Goal: Transaction & Acquisition: Purchase product/service

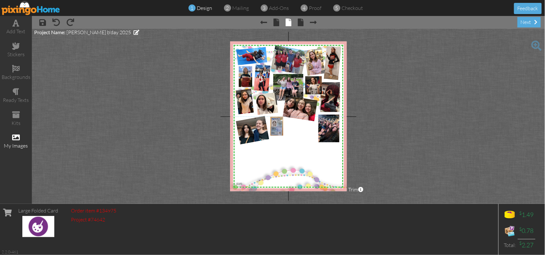
click at [14, 137] on span at bounding box center [16, 138] width 8 height 8
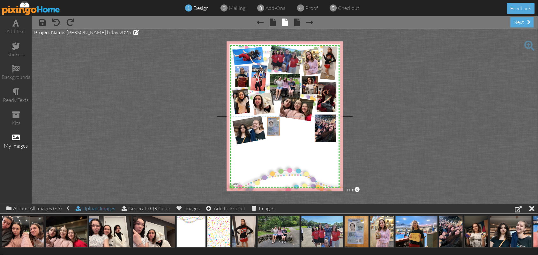
click at [103, 210] on div "Upload Images" at bounding box center [96, 208] width 40 height 9
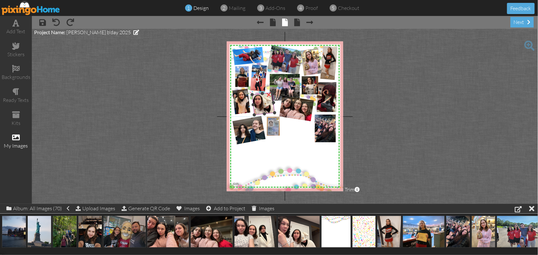
click at [269, 95] on div "×" at bounding box center [268, 93] width 11 height 11
click at [276, 118] on div "×" at bounding box center [276, 118] width 10 height 10
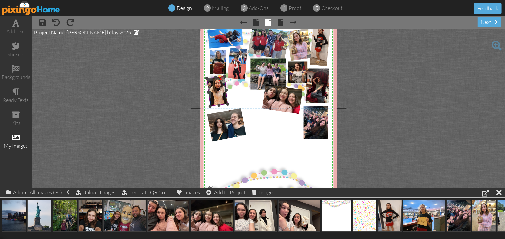
click at [217, 79] on div "×" at bounding box center [220, 77] width 11 height 11
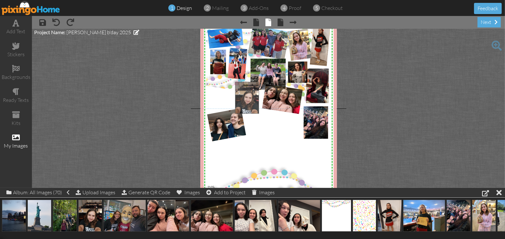
drag, startPoint x: 87, startPoint y: 215, endPoint x: 244, endPoint y: 96, distance: 196.4
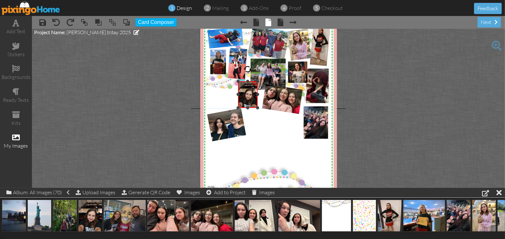
drag, startPoint x: 285, startPoint y: 149, endPoint x: 255, endPoint y: 107, distance: 51.9
click at [256, 107] on div at bounding box center [257, 107] width 3 height 3
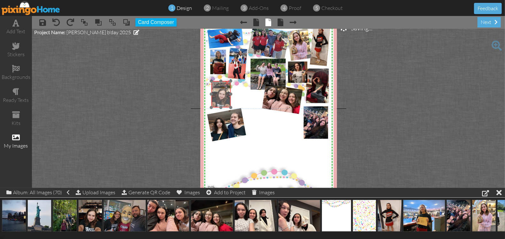
drag, startPoint x: 245, startPoint y: 95, endPoint x: 218, endPoint y: 94, distance: 26.8
click at [218, 94] on img at bounding box center [221, 94] width 20 height 26
click at [216, 70] on div at bounding box center [219, 69] width 8 height 8
click at [219, 99] on img at bounding box center [219, 92] width 22 height 28
click at [235, 111] on div "×" at bounding box center [238, 110] width 12 height 12
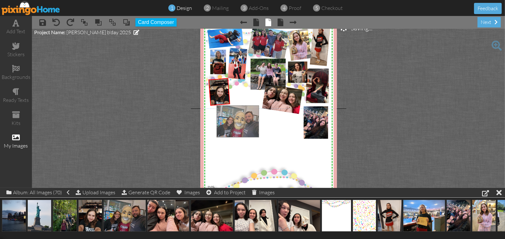
drag, startPoint x: 121, startPoint y: 216, endPoint x: 234, endPoint y: 122, distance: 147.2
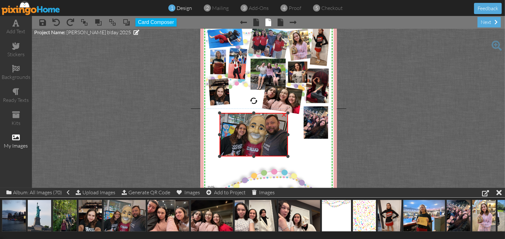
drag, startPoint x: 251, startPoint y: 106, endPoint x: 253, endPoint y: 113, distance: 7.9
click at [253, 113] on div "×" at bounding box center [254, 134] width 68 height 43
drag, startPoint x: 217, startPoint y: 135, endPoint x: 224, endPoint y: 135, distance: 7.0
click at [225, 135] on div at bounding box center [226, 134] width 3 height 3
drag, startPoint x: 285, startPoint y: 135, endPoint x: 283, endPoint y: 137, distance: 3.6
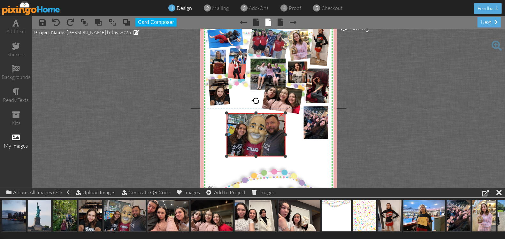
click at [283, 137] on div "×" at bounding box center [256, 134] width 58 height 43
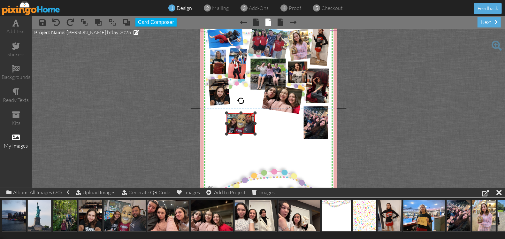
drag, startPoint x: 283, startPoint y: 157, endPoint x: 261, endPoint y: 134, distance: 31.2
click at [261, 134] on div "X X X X X X X X X X X X X X X X X X X X X X X X X X X X X X X X X X X X X X X X…" at bounding box center [268, 108] width 136 height 175
click at [223, 101] on div "×" at bounding box center [218, 91] width 20 height 26
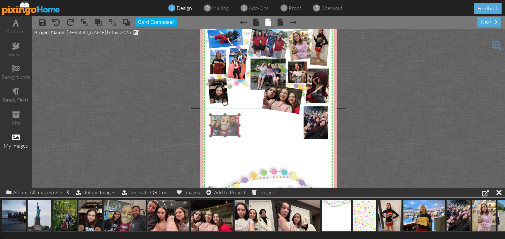
drag, startPoint x: 233, startPoint y: 122, endPoint x: 217, endPoint y: 124, distance: 16.1
click at [217, 124] on img at bounding box center [223, 123] width 33 height 25
click at [220, 103] on div at bounding box center [222, 103] width 8 height 8
drag, startPoint x: 219, startPoint y: 101, endPoint x: 224, endPoint y: 102, distance: 4.9
click at [224, 102] on div at bounding box center [227, 103] width 8 height 8
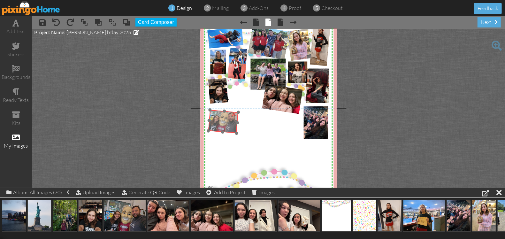
drag, startPoint x: 218, startPoint y: 129, endPoint x: 216, endPoint y: 125, distance: 4.2
click at [216, 125] on img at bounding box center [222, 119] width 35 height 27
drag, startPoint x: 40, startPoint y: 214, endPoint x: 239, endPoint y: 96, distance: 231.3
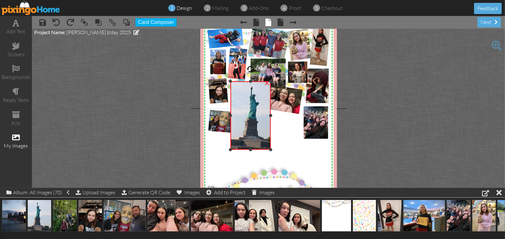
drag, startPoint x: 278, startPoint y: 116, endPoint x: 267, endPoint y: 117, distance: 10.9
click at [269, 117] on div at bounding box center [270, 115] width 3 height 3
drag, startPoint x: 227, startPoint y: 115, endPoint x: 234, endPoint y: 115, distance: 7.0
click at [236, 115] on div at bounding box center [237, 115] width 3 height 3
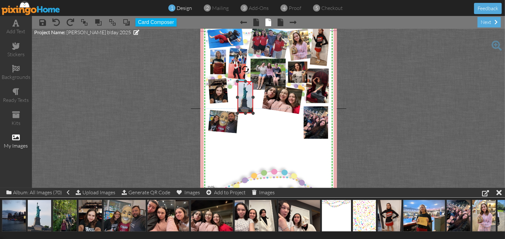
drag, startPoint x: 267, startPoint y: 149, endPoint x: 253, endPoint y: 112, distance: 39.1
click at [253, 112] on div "X X X X X X X X X X X X X X X X X X X X X X X X X X X X X X X X X X X X X X X X…" at bounding box center [268, 108] width 136 height 175
drag, startPoint x: 251, startPoint y: 113, endPoint x: 248, endPoint y: 111, distance: 4.3
click at [250, 111] on div at bounding box center [251, 110] width 3 height 3
drag, startPoint x: 243, startPoint y: 103, endPoint x: 238, endPoint y: 103, distance: 4.5
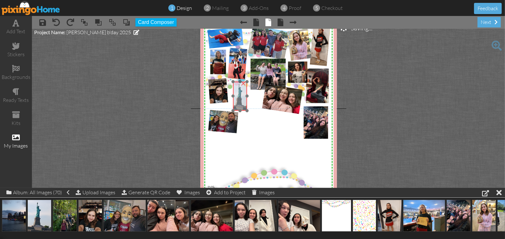
click at [238, 103] on img at bounding box center [241, 96] width 22 height 29
click at [233, 61] on img at bounding box center [238, 62] width 25 height 32
click at [238, 95] on img at bounding box center [241, 93] width 22 height 29
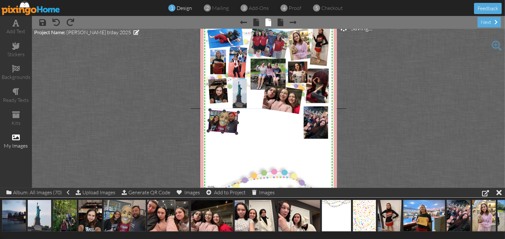
click at [226, 122] on img at bounding box center [222, 119] width 35 height 27
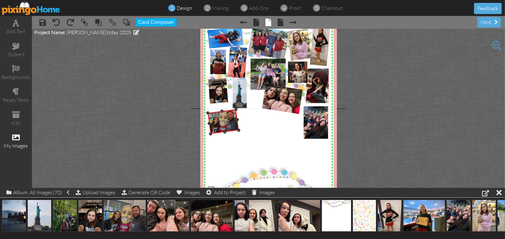
drag, startPoint x: 222, startPoint y: 100, endPoint x: 218, endPoint y: 102, distance: 5.1
click at [218, 102] on div at bounding box center [220, 99] width 9 height 9
click at [220, 108] on div at bounding box center [222, 109] width 4 height 4
click at [228, 129] on img at bounding box center [222, 119] width 36 height 29
click at [230, 95] on div at bounding box center [231, 93] width 3 height 3
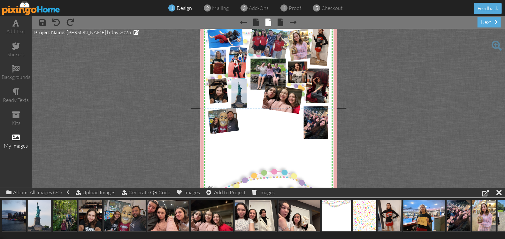
click at [376, 60] on project-studio-wrapper "X X X X X X X X X X X X X X X X X X X X X X X X X X X X X X X X X X X X X X X X…" at bounding box center [268, 108] width 473 height 159
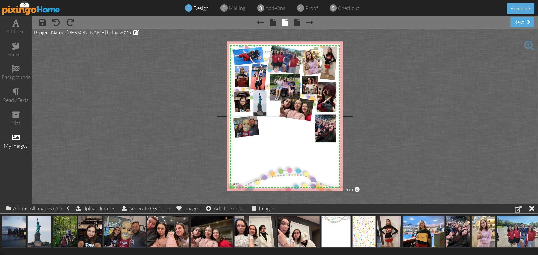
click at [530, 43] on span at bounding box center [530, 46] width 10 height 10
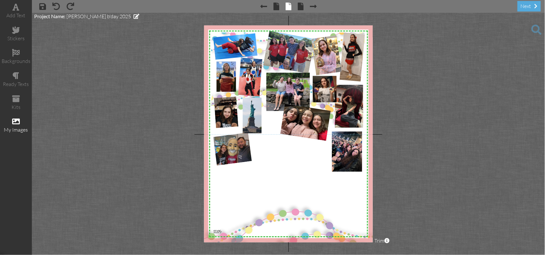
click at [16, 123] on span at bounding box center [16, 122] width 8 height 8
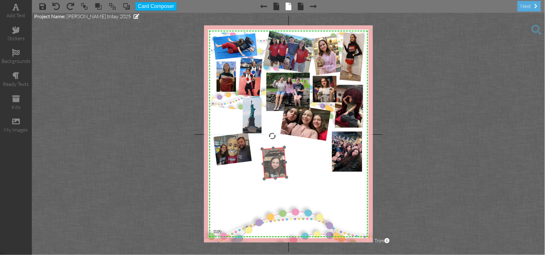
drag, startPoint x: 225, startPoint y: 117, endPoint x: 274, endPoint y: 167, distance: 70.0
click at [274, 167] on img at bounding box center [274, 163] width 25 height 32
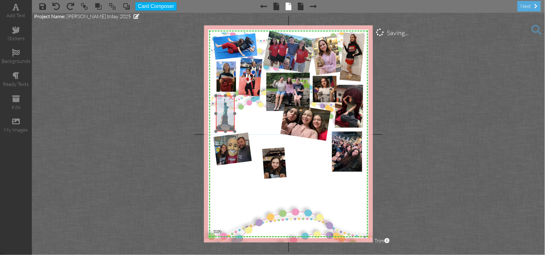
drag, startPoint x: 250, startPoint y: 112, endPoint x: 223, endPoint y: 111, distance: 26.9
click at [223, 111] on img at bounding box center [227, 114] width 27 height 36
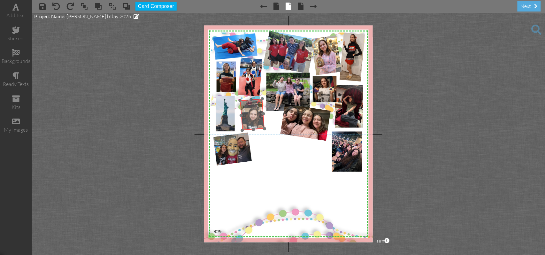
drag, startPoint x: 273, startPoint y: 163, endPoint x: 251, endPoint y: 114, distance: 53.3
click at [251, 114] on img at bounding box center [252, 115] width 25 height 32
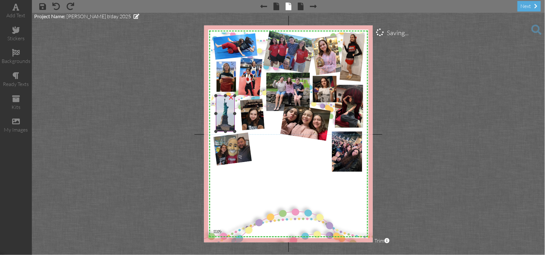
click at [225, 109] on img at bounding box center [227, 114] width 27 height 36
click at [224, 82] on div at bounding box center [224, 84] width 8 height 8
click at [253, 117] on img at bounding box center [252, 115] width 25 height 32
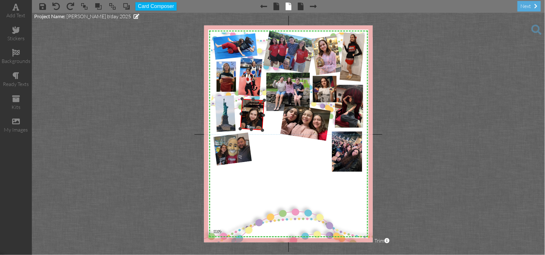
drag, startPoint x: 250, startPoint y: 88, endPoint x: 254, endPoint y: 89, distance: 4.7
click at [254, 89] on div at bounding box center [254, 87] width 8 height 8
click at [245, 118] on img at bounding box center [251, 113] width 24 height 31
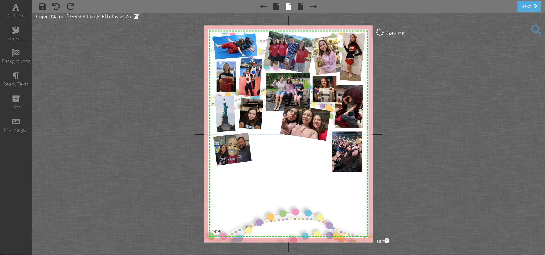
click at [431, 115] on project-studio-wrapper "X X X X X X X X X X X X X X X X X X X X X X X X X X X X X X X X X X X X X X X X…" at bounding box center [288, 134] width 513 height 242
click at [535, 31] on span at bounding box center [536, 30] width 10 height 10
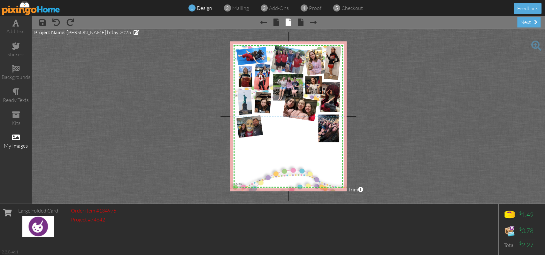
click at [18, 140] on span at bounding box center [16, 138] width 8 height 8
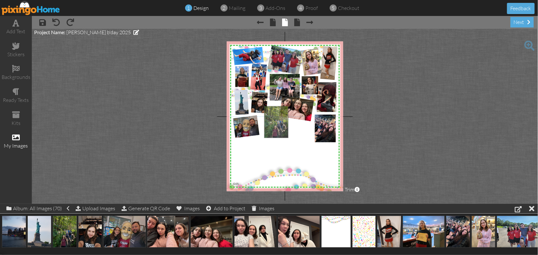
drag, startPoint x: 67, startPoint y: 228, endPoint x: 278, endPoint y: 118, distance: 238.6
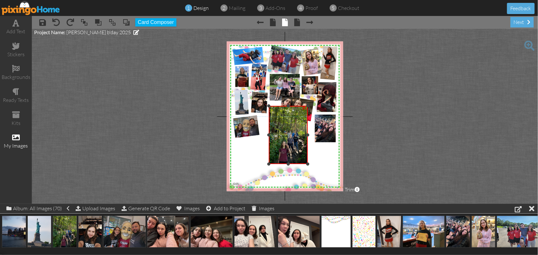
drag, startPoint x: 263, startPoint y: 135, endPoint x: 268, endPoint y: 134, distance: 4.8
click at [268, 134] on div at bounding box center [269, 135] width 3 height 3
drag, startPoint x: 289, startPoint y: 106, endPoint x: 288, endPoint y: 111, distance: 5.1
click at [288, 111] on div at bounding box center [288, 111] width 3 height 3
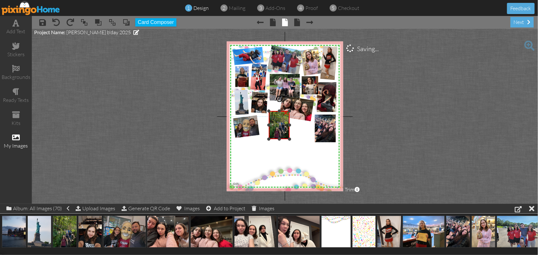
drag, startPoint x: 309, startPoint y: 164, endPoint x: 290, endPoint y: 139, distance: 31.2
click at [290, 139] on div at bounding box center [289, 139] width 3 height 3
drag, startPoint x: 276, startPoint y: 126, endPoint x: 269, endPoint y: 131, distance: 8.6
click at [269, 131] on img at bounding box center [270, 128] width 23 height 31
drag, startPoint x: 281, startPoint y: 143, endPoint x: 278, endPoint y: 139, distance: 5.3
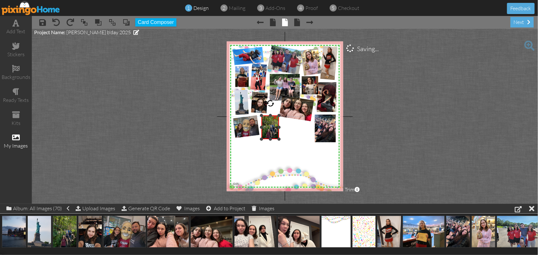
click at [278, 139] on div at bounding box center [279, 139] width 3 height 3
drag, startPoint x: 275, startPoint y: 131, endPoint x: 275, endPoint y: 135, distance: 3.8
click at [275, 135] on img at bounding box center [269, 130] width 19 height 26
click at [100, 210] on div "Upload Images" at bounding box center [96, 208] width 40 height 9
click at [101, 210] on div "Upload Images" at bounding box center [96, 208] width 40 height 9
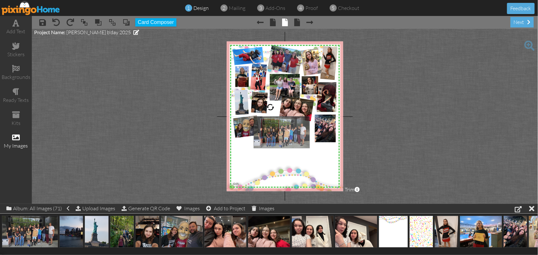
drag, startPoint x: 28, startPoint y: 231, endPoint x: 280, endPoint y: 131, distance: 271.0
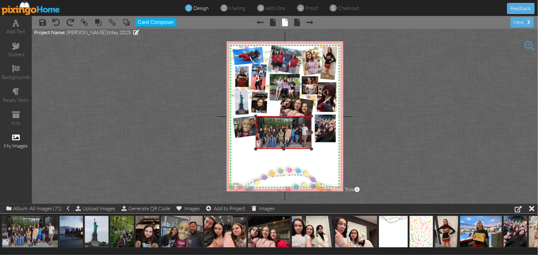
click at [257, 134] on div at bounding box center [256, 132] width 3 height 3
click at [528, 45] on span at bounding box center [530, 46] width 10 height 10
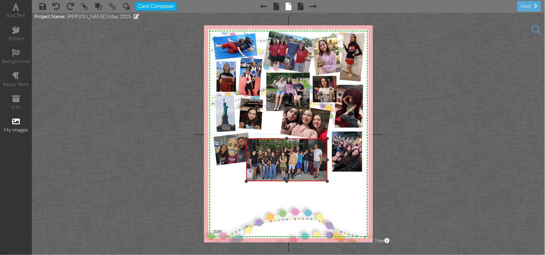
drag, startPoint x: 286, startPoint y: 133, endPoint x: 287, endPoint y: 138, distance: 4.9
click at [287, 138] on div at bounding box center [286, 138] width 3 height 3
click at [325, 161] on div at bounding box center [325, 159] width 3 height 3
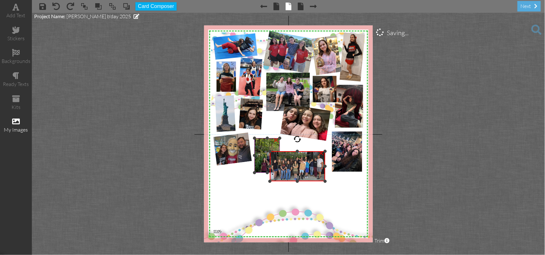
drag, startPoint x: 247, startPoint y: 139, endPoint x: 256, endPoint y: 151, distance: 15.8
click at [256, 151] on div "X X X X X X X X X X X X X X X X X X X X X X X X X X X X X X X X X X X X X X X X…" at bounding box center [288, 134] width 169 height 217
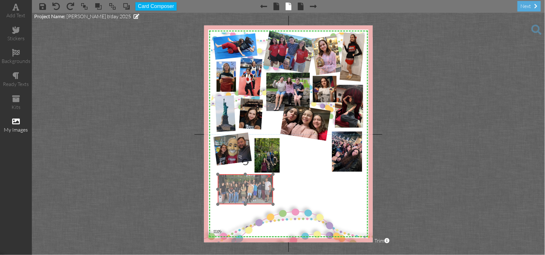
drag, startPoint x: 297, startPoint y: 167, endPoint x: 245, endPoint y: 190, distance: 56.9
click at [245, 190] on img at bounding box center [244, 187] width 59 height 33
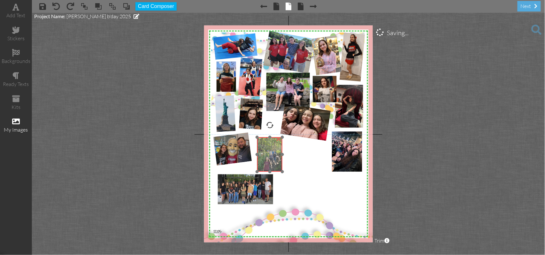
click at [263, 159] on img at bounding box center [268, 153] width 28 height 38
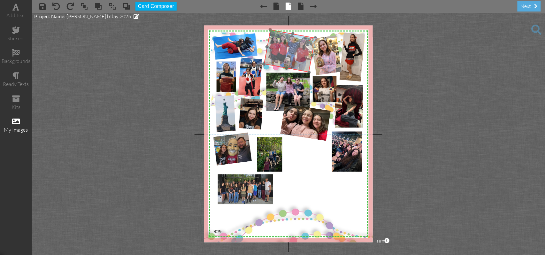
click at [296, 55] on img at bounding box center [284, 45] width 65 height 53
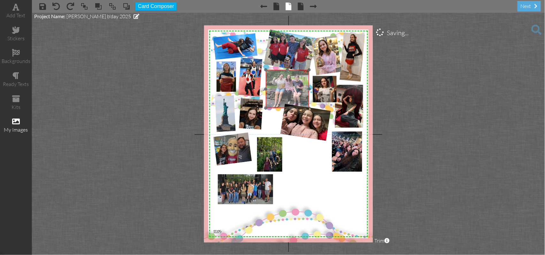
click at [280, 91] on img at bounding box center [286, 84] width 81 height 61
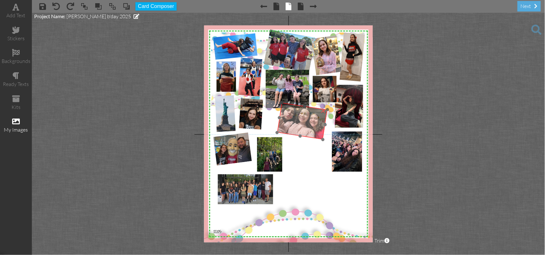
drag, startPoint x: 291, startPoint y: 122, endPoint x: 288, endPoint y: 120, distance: 3.4
click at [288, 120] on img at bounding box center [308, 115] width 63 height 51
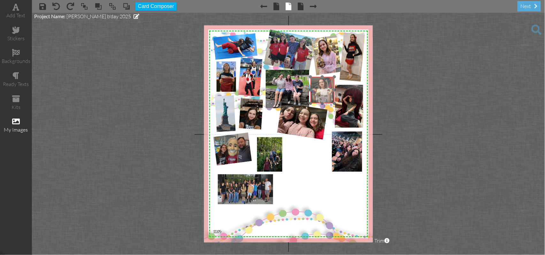
click at [323, 92] on img at bounding box center [322, 87] width 24 height 32
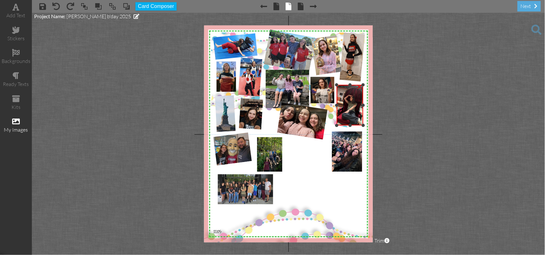
click at [338, 125] on div at bounding box center [336, 125] width 3 height 3
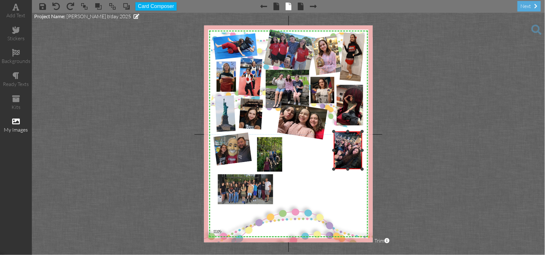
click at [334, 168] on div at bounding box center [333, 169] width 3 height 3
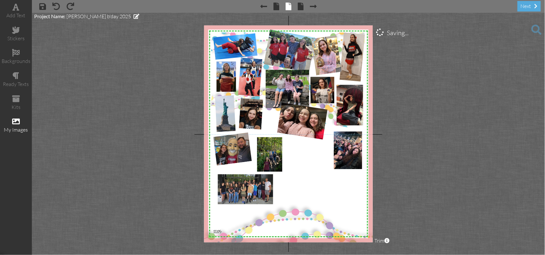
click at [442, 138] on project-studio-wrapper "X X X X X X X X X X X X X X X X X X X X X X X X X X X X X X X X X X X X X X X X…" at bounding box center [288, 134] width 513 height 242
click at [270, 156] on img at bounding box center [268, 153] width 28 height 38
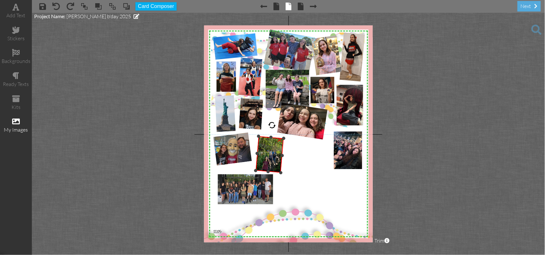
drag, startPoint x: 269, startPoint y: 124, endPoint x: 272, endPoint y: 124, distance: 3.5
click at [272, 124] on div at bounding box center [272, 125] width 8 height 8
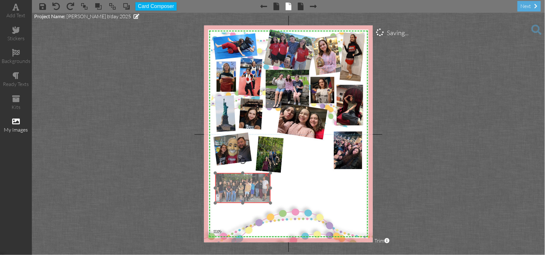
click at [240, 182] on img at bounding box center [242, 186] width 59 height 33
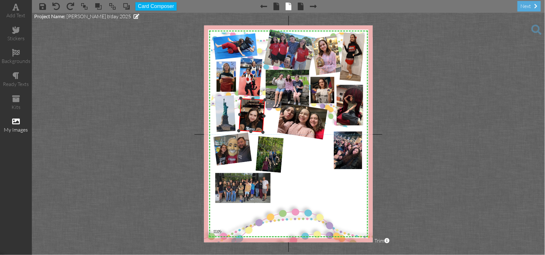
click at [262, 132] on div at bounding box center [264, 133] width 4 height 4
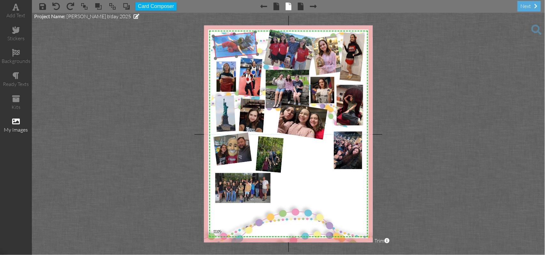
click at [224, 47] on img at bounding box center [234, 44] width 69 height 43
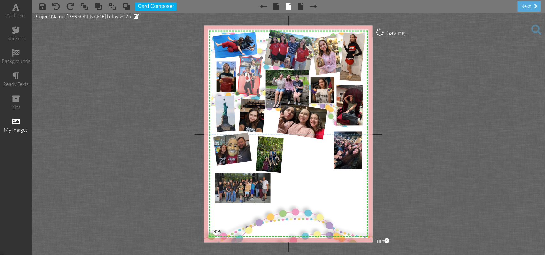
click at [242, 75] on img at bounding box center [251, 75] width 31 height 39
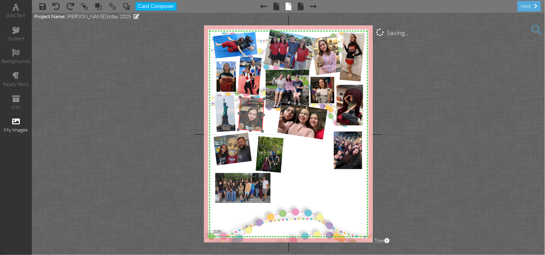
click at [251, 111] on img at bounding box center [251, 114] width 26 height 34
click at [263, 131] on div at bounding box center [263, 132] width 4 height 4
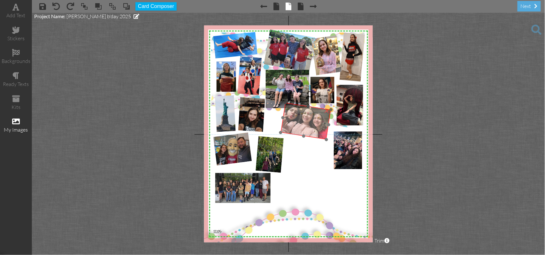
drag, startPoint x: 312, startPoint y: 119, endPoint x: 316, endPoint y: 119, distance: 3.5
click at [316, 119] on img at bounding box center [312, 115] width 63 height 51
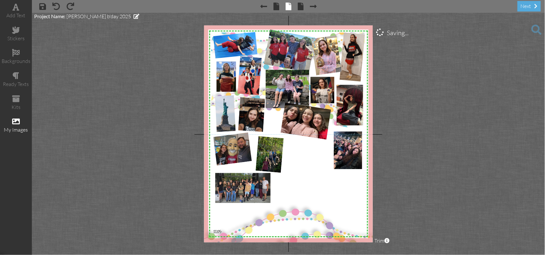
click at [462, 146] on project-studio-wrapper "X X X X X X X X X X X X X X X X X X X X X X X X X X X X X X X X X X X X X X X X…" at bounding box center [288, 134] width 513 height 242
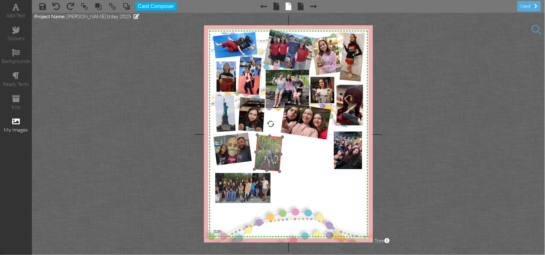
click at [271, 156] on img at bounding box center [266, 152] width 31 height 40
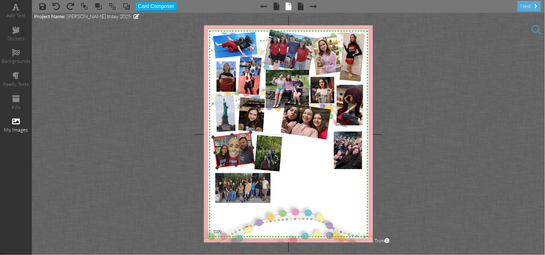
click at [252, 164] on div "×" at bounding box center [234, 150] width 42 height 36
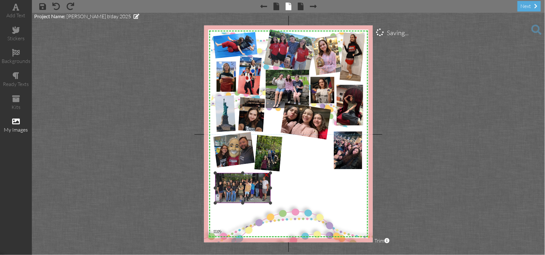
click at [236, 181] on img at bounding box center [242, 186] width 59 height 33
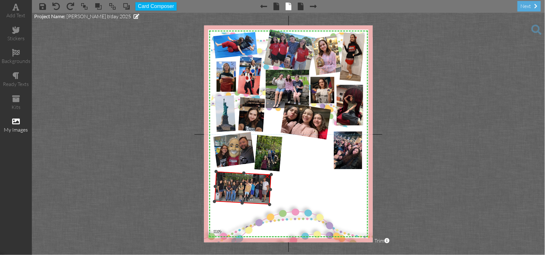
click at [244, 161] on div at bounding box center [244, 161] width 8 height 8
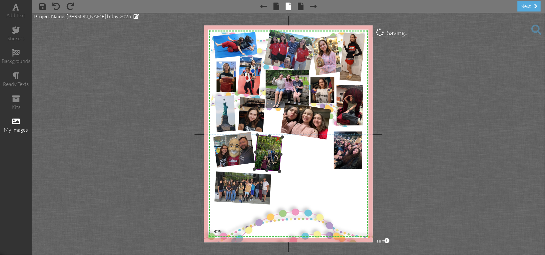
click at [264, 149] on img at bounding box center [266, 152] width 31 height 40
click at [272, 127] on div at bounding box center [272, 124] width 9 height 9
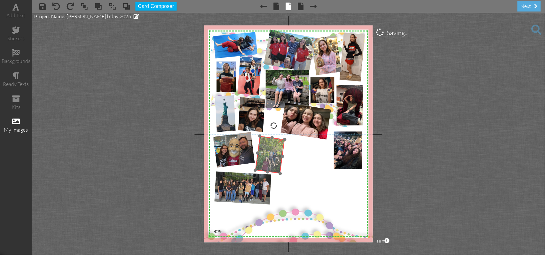
click at [271, 144] on img at bounding box center [268, 152] width 33 height 41
click at [270, 144] on img at bounding box center [268, 152] width 33 height 41
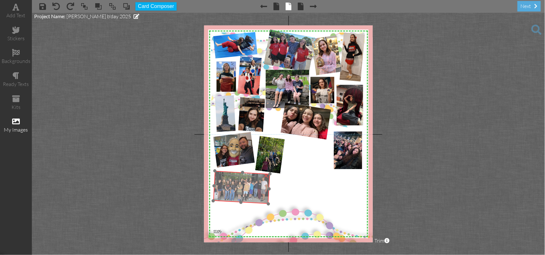
click at [236, 184] on img at bounding box center [241, 185] width 61 height 36
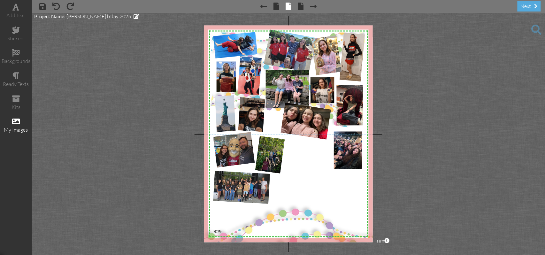
click at [500, 150] on project-studio-wrapper "X X X X X X X X X X X X X X X X X X X X X X X X X X X X X X X X X X X X X X X X…" at bounding box center [288, 134] width 513 height 242
click at [535, 29] on span at bounding box center [536, 30] width 10 height 10
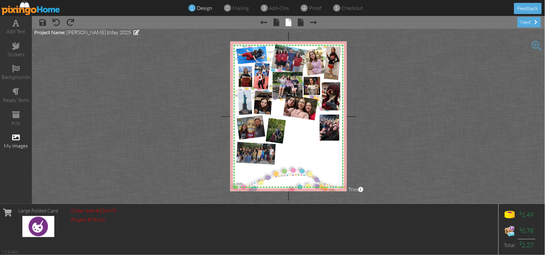
click at [16, 138] on span at bounding box center [16, 138] width 8 height 8
click at [16, 136] on span at bounding box center [16, 138] width 8 height 8
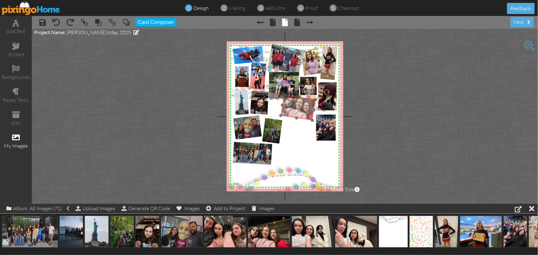
click at [295, 114] on img at bounding box center [303, 103] width 44 height 35
click at [427, 98] on project-studio-wrapper "X X X X X X X X X X X X X X X X X X X X X X X X X X X X X X X X X X X X X X X X…" at bounding box center [285, 116] width 507 height 175
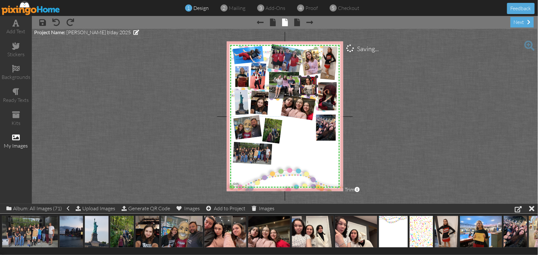
click at [309, 89] on img at bounding box center [308, 84] width 17 height 22
click at [311, 67] on div at bounding box center [311, 65] width 8 height 8
click at [445, 97] on project-studio-wrapper "X X X X X X X X X X X X X X X X X X X X X X X X X X X X X X X X X X X X X X X X…" at bounding box center [285, 116] width 507 height 175
click at [309, 88] on img at bounding box center [309, 85] width 19 height 24
click at [314, 95] on div at bounding box center [316, 96] width 4 height 4
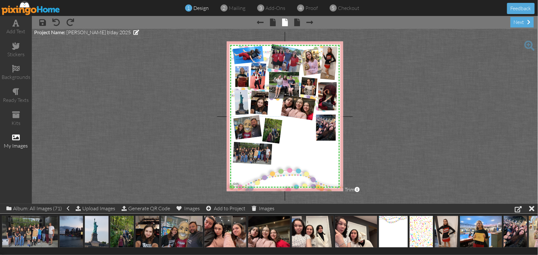
click at [418, 99] on project-studio-wrapper "X X X X X X X X X X X X X X X X X X X X X X X X X X X X X X X X X X X X X X X X…" at bounding box center [285, 116] width 507 height 175
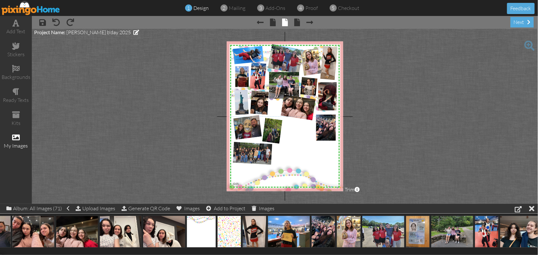
scroll to position [0, 203]
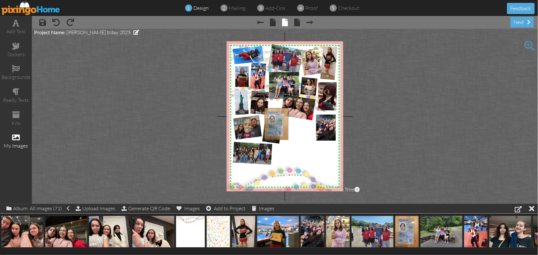
drag, startPoint x: 408, startPoint y: 227, endPoint x: 278, endPoint y: 119, distance: 169.2
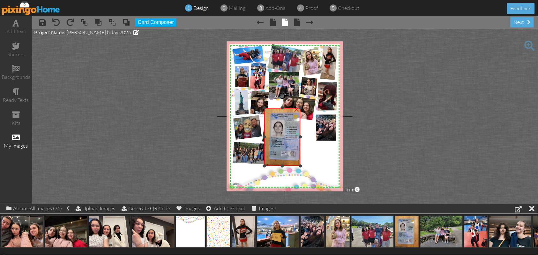
drag, startPoint x: 308, startPoint y: 137, endPoint x: 285, endPoint y: 137, distance: 23.3
click at [301, 137] on div at bounding box center [300, 136] width 3 height 3
drag, startPoint x: 265, startPoint y: 137, endPoint x: 269, endPoint y: 138, distance: 4.2
click at [269, 138] on div at bounding box center [268, 136] width 3 height 3
drag, startPoint x: 285, startPoint y: 166, endPoint x: 285, endPoint y: 160, distance: 6.1
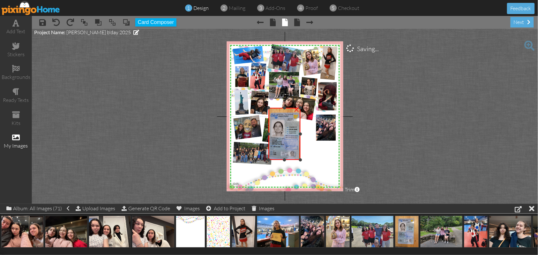
click at [285, 160] on div at bounding box center [284, 159] width 3 height 3
drag, startPoint x: 284, startPoint y: 108, endPoint x: 285, endPoint y: 112, distance: 4.3
click at [285, 112] on div at bounding box center [284, 112] width 3 height 3
click at [270, 136] on div at bounding box center [269, 135] width 3 height 3
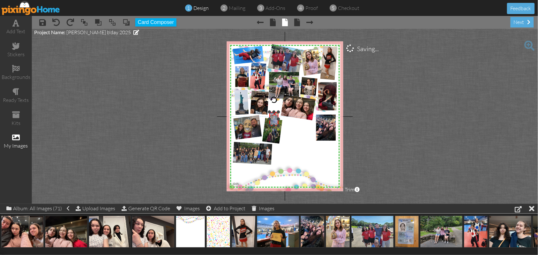
drag, startPoint x: 301, startPoint y: 158, endPoint x: 275, endPoint y: 124, distance: 42.5
click at [275, 124] on div "×" at bounding box center [274, 119] width 9 height 14
drag, startPoint x: 274, startPoint y: 119, endPoint x: 275, endPoint y: 108, distance: 11.5
click at [275, 108] on img at bounding box center [275, 107] width 12 height 17
click at [435, 121] on project-studio-wrapper "X X X X X X X X X X X X X X X X X X X X X X X X X X X X X X X X X X X X X X X X…" at bounding box center [285, 116] width 507 height 175
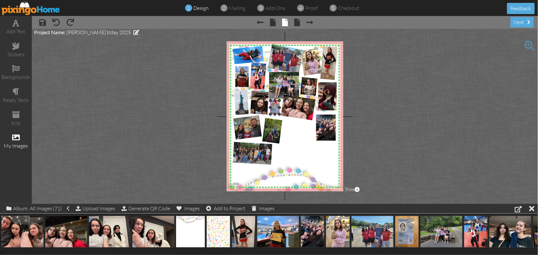
click at [277, 108] on img at bounding box center [275, 107] width 12 height 17
click at [274, 89] on div at bounding box center [274, 88] width 8 height 8
click at [418, 110] on project-studio-wrapper "X X X X X X X X X X X X X X X X X X X X X X X X X X X X X X X X X X X X X X X X…" at bounding box center [285, 116] width 507 height 175
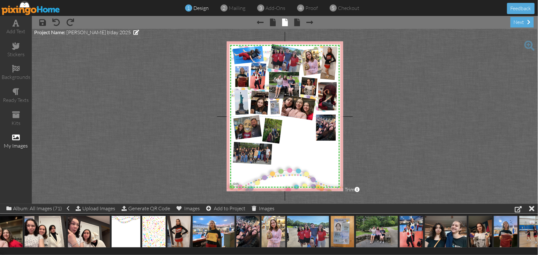
scroll to position [0, 270]
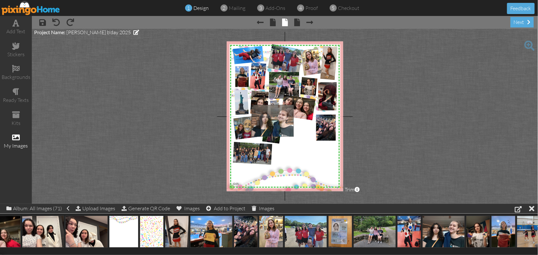
drag, startPoint x: 444, startPoint y: 225, endPoint x: 273, endPoint y: 114, distance: 203.8
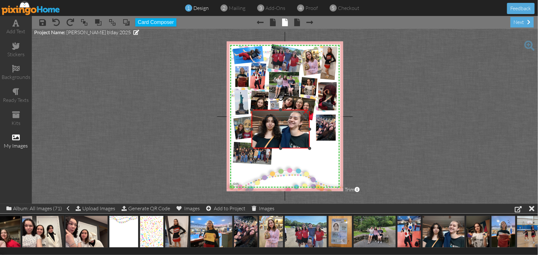
drag, startPoint x: 281, startPoint y: 104, endPoint x: 281, endPoint y: 109, distance: 5.1
click at [281, 109] on div at bounding box center [280, 109] width 3 height 3
drag, startPoint x: 252, startPoint y: 129, endPoint x: 257, endPoint y: 130, distance: 4.5
click at [257, 130] on div at bounding box center [256, 128] width 3 height 3
drag, startPoint x: 310, startPoint y: 128, endPoint x: 307, endPoint y: 130, distance: 3.5
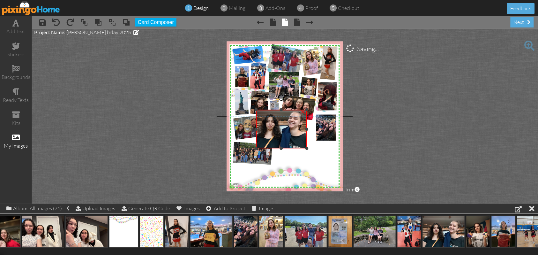
click at [307, 130] on div at bounding box center [307, 128] width 3 height 3
drag, startPoint x: 282, startPoint y: 149, endPoint x: 283, endPoint y: 145, distance: 3.6
click at [283, 145] on div at bounding box center [281, 144] width 3 height 3
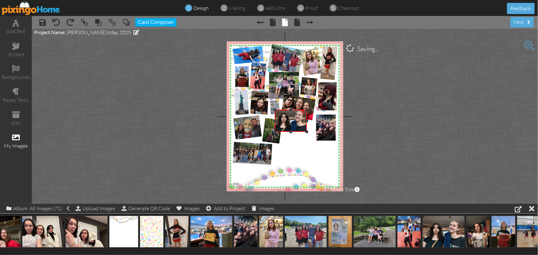
drag, startPoint x: 257, startPoint y: 145, endPoint x: 274, endPoint y: 132, distance: 20.9
click at [274, 132] on div at bounding box center [274, 131] width 3 height 3
drag, startPoint x: 294, startPoint y: 125, endPoint x: 301, endPoint y: 136, distance: 13.0
click at [301, 136] on img at bounding box center [297, 131] width 36 height 27
drag, startPoint x: 283, startPoint y: 143, endPoint x: 286, endPoint y: 141, distance: 4.2
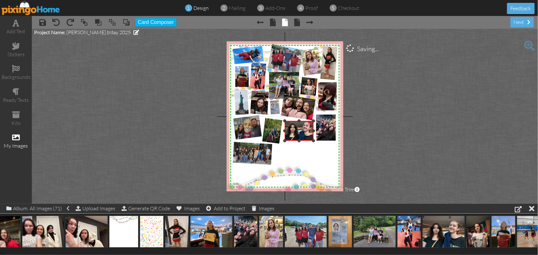
click at [286, 141] on div at bounding box center [285, 140] width 3 height 3
click at [291, 136] on img at bounding box center [298, 131] width 33 height 25
click at [297, 112] on div at bounding box center [296, 110] width 9 height 9
click at [435, 128] on project-studio-wrapper "X X X X X X X X X X X X X X X X X X X X X X X X X X X X X X X X X X X X X X X X…" at bounding box center [285, 116] width 507 height 175
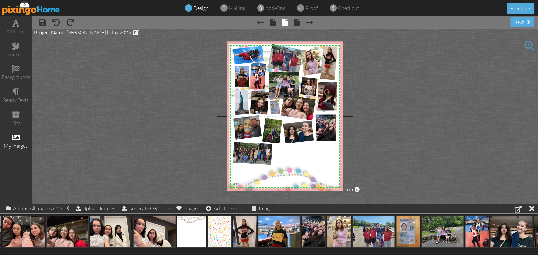
scroll to position [0, 185]
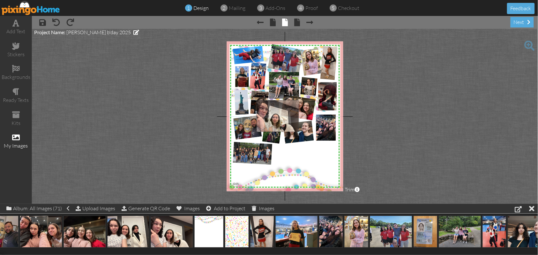
drag, startPoint x: 165, startPoint y: 229, endPoint x: 271, endPoint y: 113, distance: 157.3
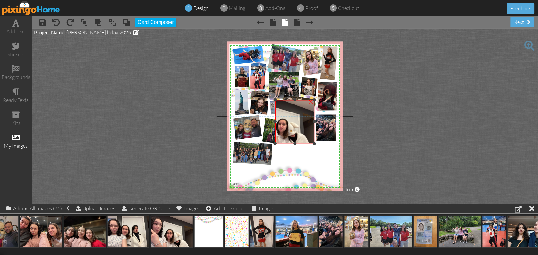
drag, startPoint x: 256, startPoint y: 121, endPoint x: 275, endPoint y: 121, distance: 18.8
click at [275, 121] on div at bounding box center [275, 121] width 3 height 3
drag, startPoint x: 295, startPoint y: 99, endPoint x: 296, endPoint y: 116, distance: 17.6
click at [296, 116] on div at bounding box center [295, 117] width 3 height 3
drag, startPoint x: 315, startPoint y: 130, endPoint x: 306, endPoint y: 135, distance: 9.7
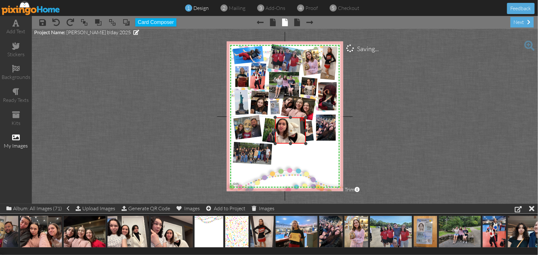
click at [306, 135] on div "×" at bounding box center [291, 131] width 31 height 26
drag, startPoint x: 276, startPoint y: 118, endPoint x: 282, endPoint y: 127, distance: 11.0
click at [282, 127] on div "X X X X X X X X X X X X X X X X X X X X X X X X X X X X X X X X X X X X X X X X…" at bounding box center [285, 117] width 117 height 150
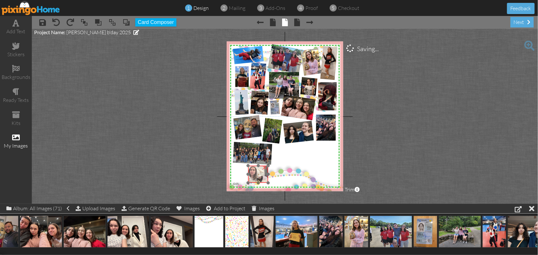
drag, startPoint x: 293, startPoint y: 133, endPoint x: 255, endPoint y: 172, distance: 54.4
click at [255, 172] on img at bounding box center [255, 168] width 38 height 29
drag, startPoint x: 248, startPoint y: 175, endPoint x: 233, endPoint y: 178, distance: 15.9
click at [233, 178] on div "X X X X X X X X X X X X X X X X X X X X X X X X X X X X X X X X X X X X X X X X…" at bounding box center [285, 117] width 117 height 150
drag, startPoint x: 251, startPoint y: 164, endPoint x: 251, endPoint y: 155, distance: 8.9
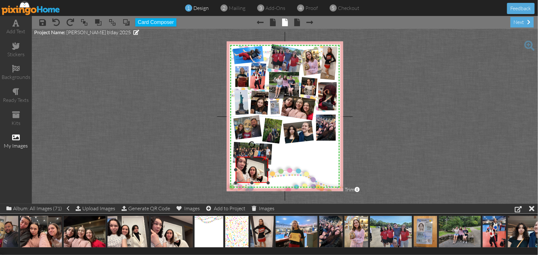
click at [251, 155] on div at bounding box center [252, 156] width 3 height 3
drag, startPoint x: 252, startPoint y: 156, endPoint x: 254, endPoint y: 164, distance: 7.5
click at [254, 164] on div at bounding box center [252, 164] width 3 height 3
drag, startPoint x: 234, startPoint y: 174, endPoint x: 245, endPoint y: 175, distance: 10.6
click at [247, 175] on div "×" at bounding box center [258, 173] width 22 height 19
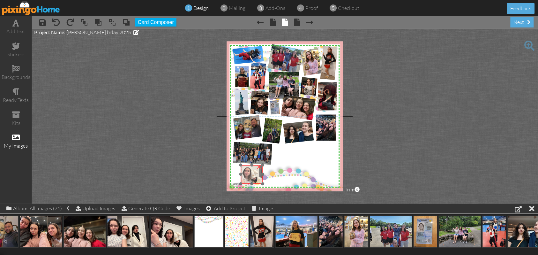
drag, startPoint x: 260, startPoint y: 174, endPoint x: 254, endPoint y: 175, distance: 5.5
click at [254, 175] on img at bounding box center [250, 169] width 38 height 29
drag, startPoint x: 252, startPoint y: 154, endPoint x: 249, endPoint y: 155, distance: 3.3
click at [249, 155] on div at bounding box center [248, 153] width 9 height 9
click at [398, 145] on project-studio-wrapper "X X X X X X X X X X X X X X X X X X X X X X X X X X X X X X X X X X X X X X X X…" at bounding box center [285, 116] width 507 height 175
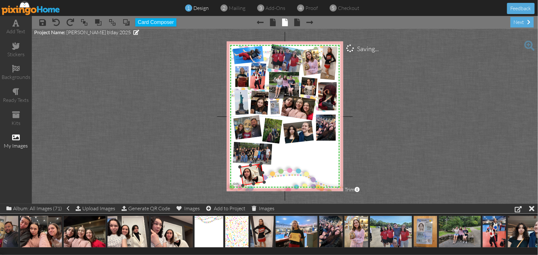
click at [242, 176] on div at bounding box center [242, 176] width 4 height 4
click at [243, 176] on div at bounding box center [242, 176] width 4 height 4
click at [250, 178] on img at bounding box center [246, 170] width 42 height 34
click at [258, 164] on div at bounding box center [258, 165] width 4 height 4
click at [270, 165] on div "×" at bounding box center [253, 154] width 41 height 24
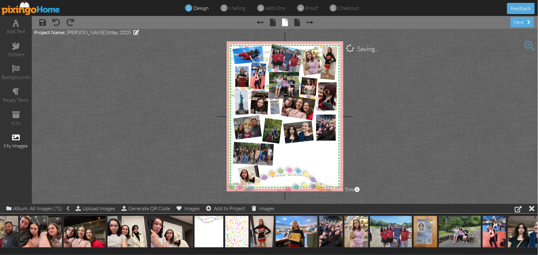
click at [437, 140] on project-studio-wrapper "X X X X X X X X X X X X X X X X X X X X X X X X X X X X X X X X X X X X X X X X…" at bounding box center [285, 116] width 507 height 175
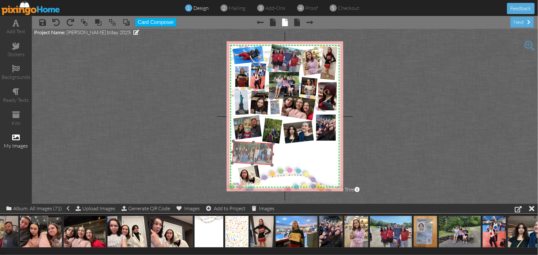
click at [238, 151] on img at bounding box center [253, 152] width 44 height 27
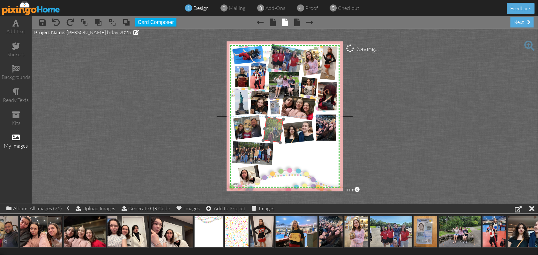
click at [273, 128] on img at bounding box center [272, 128] width 23 height 28
click at [268, 130] on img at bounding box center [272, 128] width 23 height 28
click at [423, 134] on project-studio-wrapper "X X X X X X X X X X X X X X X X X X X X X X X X X X X X X X X X X X X X X X X X…" at bounding box center [285, 116] width 507 height 175
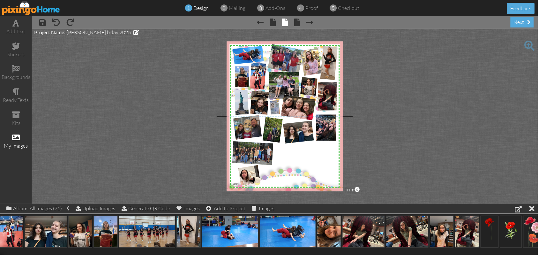
scroll to position [0, 742]
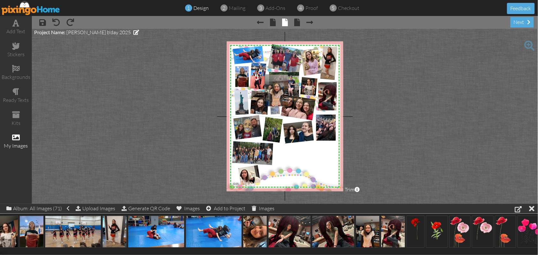
drag, startPoint x: 367, startPoint y: 232, endPoint x: 276, endPoint y: 90, distance: 168.1
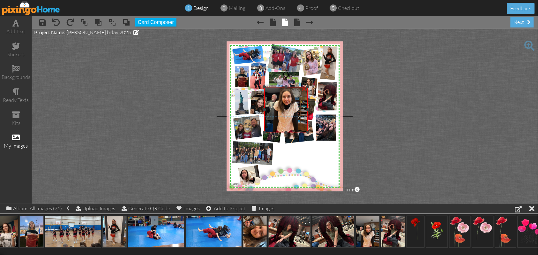
drag, startPoint x: 287, startPoint y: 74, endPoint x: 288, endPoint y: 87, distance: 12.5
click at [288, 87] on div at bounding box center [286, 86] width 3 height 3
drag, startPoint x: 265, startPoint y: 109, endPoint x: 274, endPoint y: 111, distance: 9.3
click at [274, 111] on div at bounding box center [273, 109] width 3 height 3
drag, startPoint x: 309, startPoint y: 109, endPoint x: 301, endPoint y: 115, distance: 10.3
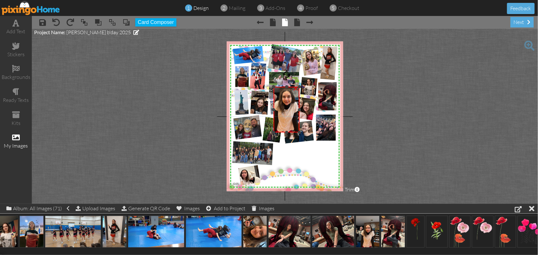
click at [300, 115] on div "×" at bounding box center [287, 110] width 26 height 46
drag, startPoint x: 275, startPoint y: 132, endPoint x: 285, endPoint y: 111, distance: 22.7
click at [285, 111] on div at bounding box center [285, 112] width 3 height 3
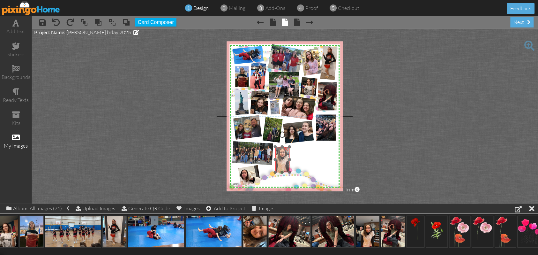
drag, startPoint x: 292, startPoint y: 99, endPoint x: 282, endPoint y: 159, distance: 60.9
click at [282, 159] on img at bounding box center [282, 156] width 25 height 33
drag, startPoint x: 285, startPoint y: 158, endPoint x: 283, endPoint y: 170, distance: 11.7
click at [283, 170] on img at bounding box center [280, 167] width 25 height 33
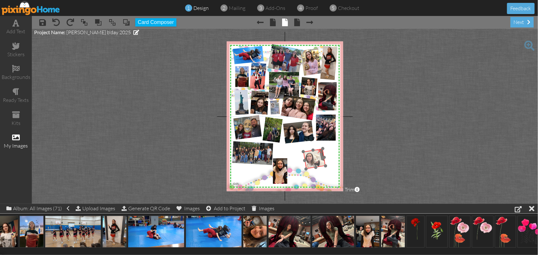
drag, startPoint x: 251, startPoint y: 174, endPoint x: 316, endPoint y: 157, distance: 67.2
click at [316, 157] on img at bounding box center [312, 154] width 40 height 32
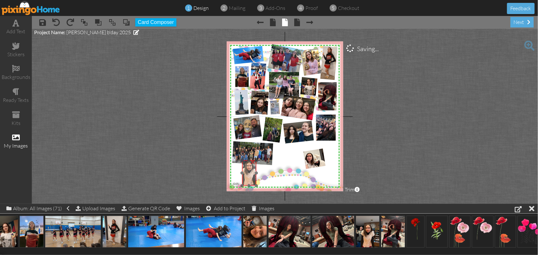
drag, startPoint x: 279, startPoint y: 167, endPoint x: 248, endPoint y: 169, distance: 31.0
click at [248, 169] on img at bounding box center [249, 169] width 25 height 33
drag, startPoint x: 240, startPoint y: 159, endPoint x: 243, endPoint y: 165, distance: 6.2
click at [243, 165] on div "X X X X X X X X X X X X X X X X X X X X X X X X X X X X X X X X X X X X X X X X…" at bounding box center [285, 117] width 117 height 150
click at [249, 175] on img at bounding box center [248, 172] width 19 height 25
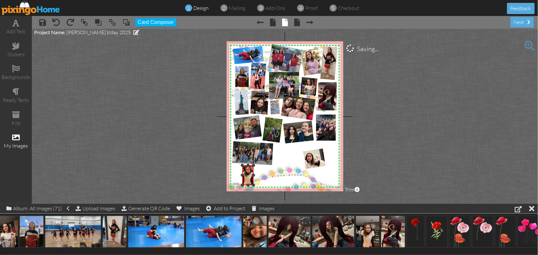
click at [249, 187] on div "X X X X X X X X X X X X X X X X X X X X X X X X X X X X X X X X X X X X X X X X…" at bounding box center [285, 117] width 117 height 150
click at [248, 183] on img at bounding box center [248, 172] width 19 height 25
click at [248, 187] on div "X X X X X X X X X X X X X X X X X X X X X X X X X X X X X X X X X X X X X X X X…" at bounding box center [285, 117] width 117 height 150
click at [242, 175] on div at bounding box center [241, 175] width 3 height 3
click at [257, 175] on div at bounding box center [256, 175] width 3 height 3
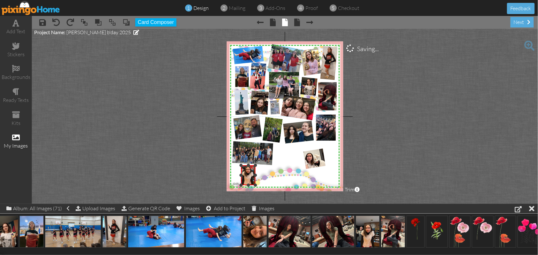
click at [256, 176] on div at bounding box center [255, 175] width 3 height 3
drag, startPoint x: 249, startPoint y: 154, endPoint x: 246, endPoint y: 155, distance: 3.6
click at [246, 155] on div at bounding box center [245, 153] width 9 height 9
drag, startPoint x: 315, startPoint y: 160, endPoint x: 273, endPoint y: 177, distance: 44.4
click at [273, 177] on img at bounding box center [270, 171] width 40 height 32
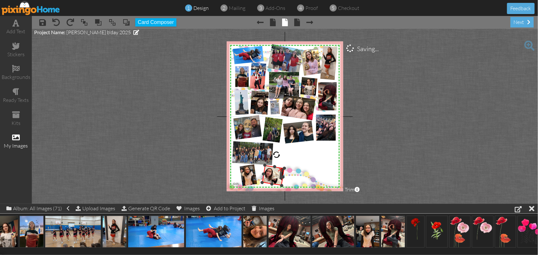
drag, startPoint x: 271, startPoint y: 153, endPoint x: 277, endPoint y: 158, distance: 7.3
click at [277, 158] on div at bounding box center [276, 154] width 9 height 9
drag, startPoint x: 272, startPoint y: 173, endPoint x: 266, endPoint y: 172, distance: 6.6
click at [266, 172] on img at bounding box center [266, 169] width 40 height 32
drag, startPoint x: 247, startPoint y: 172, endPoint x: 243, endPoint y: 172, distance: 3.9
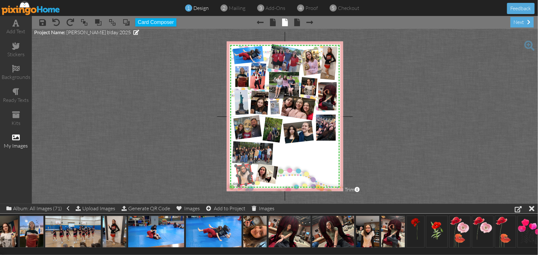
click at [243, 172] on img at bounding box center [244, 172] width 22 height 28
click at [232, 186] on span "2025" at bounding box center [234, 185] width 6 height 4
click at [270, 175] on img at bounding box center [265, 171] width 40 height 32
click at [449, 136] on project-studio-wrapper "X X X X X X X X X X X X X X X X X X X X X X X X X X X X X X X X X X X X X X X X…" at bounding box center [285, 116] width 507 height 175
click at [16, 90] on span at bounding box center [16, 92] width 7 height 8
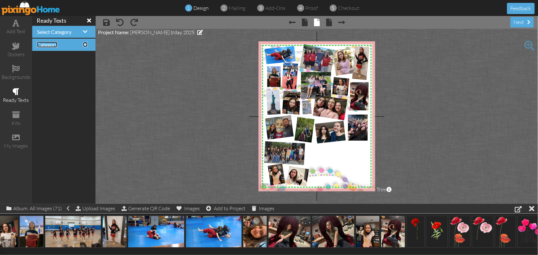
click at [83, 44] on span at bounding box center [85, 44] width 4 height 5
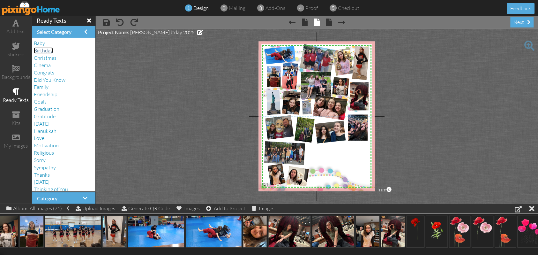
click at [45, 51] on span "Birthday" at bounding box center [43, 50] width 19 height 6
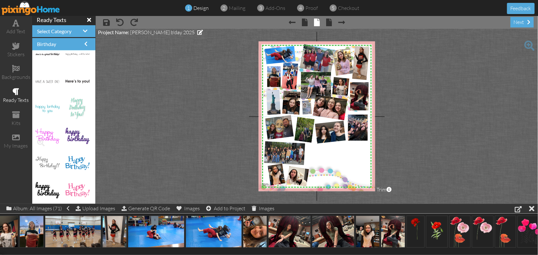
scroll to position [1, 0]
click at [305, 23] on span at bounding box center [305, 23] width 6 height 8
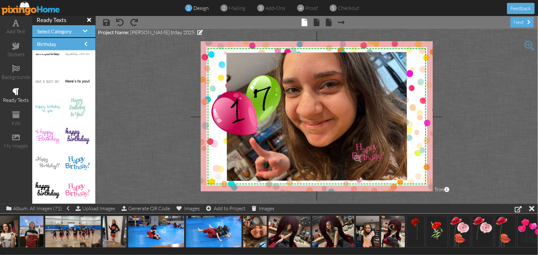
drag, startPoint x: 71, startPoint y: 179, endPoint x: 364, endPoint y: 148, distance: 295.2
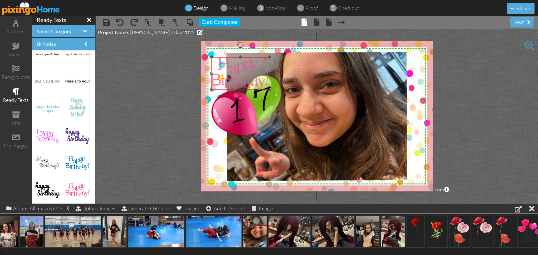
drag, startPoint x: 380, startPoint y: 152, endPoint x: 239, endPoint y: 69, distance: 163.5
click at [239, 69] on img at bounding box center [241, 73] width 58 height 33
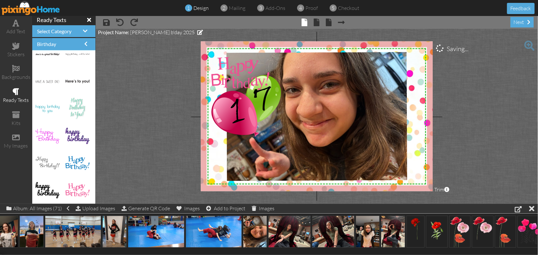
click at [487, 104] on project-studio-wrapper "X X X X X X X X X X X X X X X X X X X X X X X X X X X X X X X X X X X X X X X X…" at bounding box center [317, 116] width 443 height 175
click at [227, 73] on img at bounding box center [241, 73] width 58 height 33
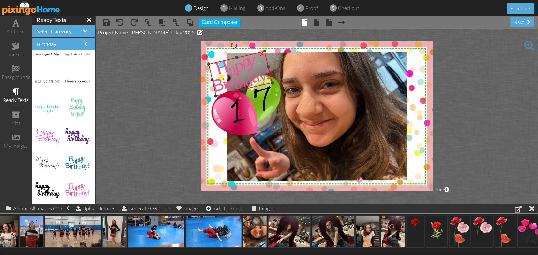
drag, startPoint x: 241, startPoint y: 44, endPoint x: 235, endPoint y: 48, distance: 6.9
click at [235, 48] on div at bounding box center [234, 45] width 9 height 9
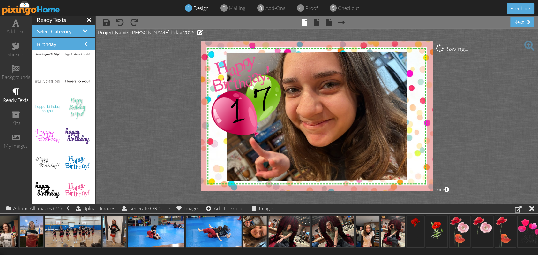
click at [480, 85] on project-studio-wrapper "X X X X X X X X X X X X X X X X X X X X X X X X X X X X X X X X X X X X X X X X…" at bounding box center [317, 116] width 443 height 175
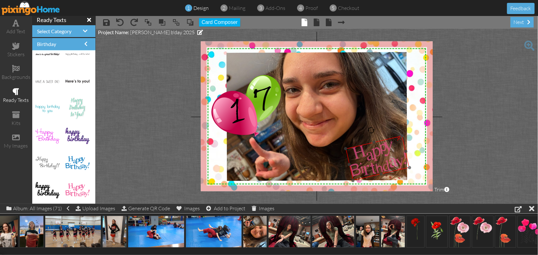
drag, startPoint x: 240, startPoint y: 70, endPoint x: 378, endPoint y: 155, distance: 161.5
click at [378, 155] on img at bounding box center [378, 158] width 64 height 45
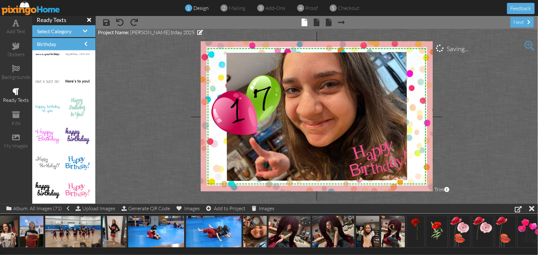
click at [484, 142] on project-studio-wrapper "X X X X X X X X X X X X X X X X X X X X X X X X X X X X X X X X X X X X X X X X…" at bounding box center [317, 116] width 443 height 175
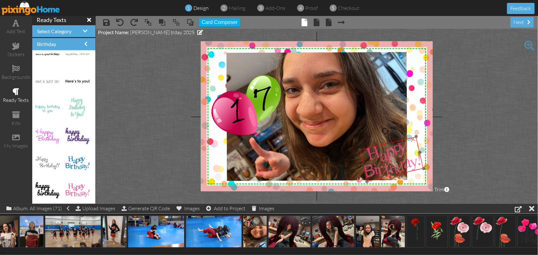
drag, startPoint x: 378, startPoint y: 155, endPoint x: 393, endPoint y: 156, distance: 14.1
click at [393, 156] on img at bounding box center [392, 159] width 64 height 45
drag, startPoint x: 417, startPoint y: 136, endPoint x: 400, endPoint y: 151, distance: 22.8
click at [400, 151] on div at bounding box center [399, 152] width 4 height 4
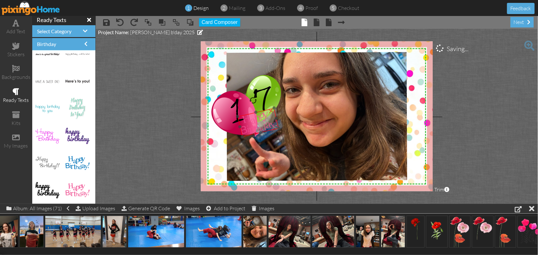
drag, startPoint x: 382, startPoint y: 164, endPoint x: 257, endPoint y: 120, distance: 132.4
click at [257, 120] on img at bounding box center [259, 122] width 42 height 29
drag, startPoint x: 259, startPoint y: 120, endPoint x: 384, endPoint y: 160, distance: 131.1
click at [384, 160] on img at bounding box center [384, 162] width 42 height 29
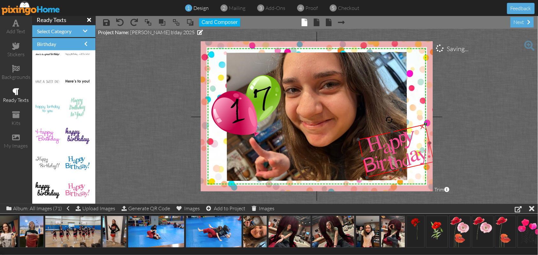
drag, startPoint x: 399, startPoint y: 147, endPoint x: 421, endPoint y: 123, distance: 32.5
click at [421, 124] on div "×" at bounding box center [397, 150] width 76 height 53
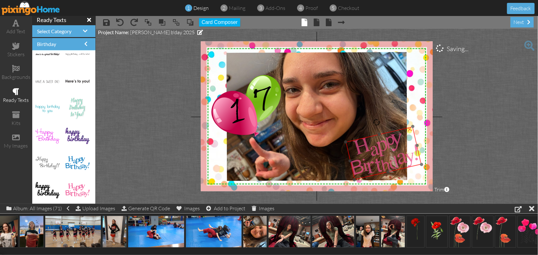
drag, startPoint x: 396, startPoint y: 146, endPoint x: 383, endPoint y: 148, distance: 13.0
click at [383, 148] on img at bounding box center [384, 152] width 76 height 53
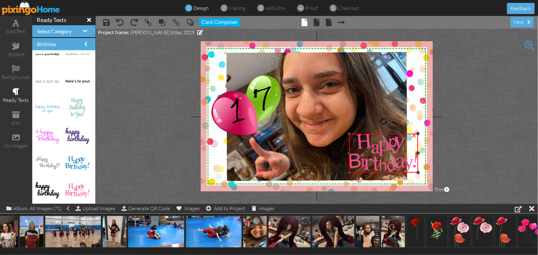
drag, startPoint x: 374, startPoint y: 121, endPoint x: 384, endPoint y: 120, distance: 10.2
click at [384, 120] on div at bounding box center [384, 122] width 8 height 8
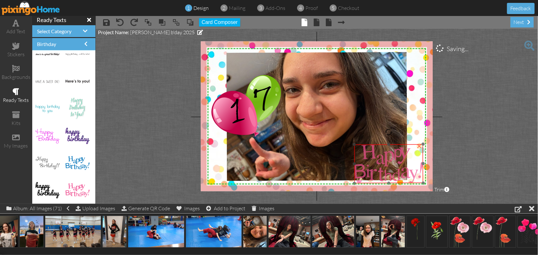
drag, startPoint x: 382, startPoint y: 144, endPoint x: 387, endPoint y: 155, distance: 12.0
click at [387, 155] on img at bounding box center [389, 163] width 69 height 39
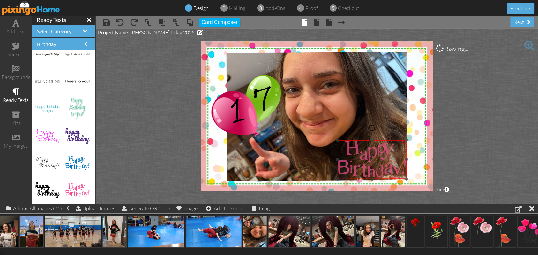
drag, startPoint x: 402, startPoint y: 156, endPoint x: 386, endPoint y: 152, distance: 17.1
click at [386, 152] on img at bounding box center [372, 159] width 69 height 39
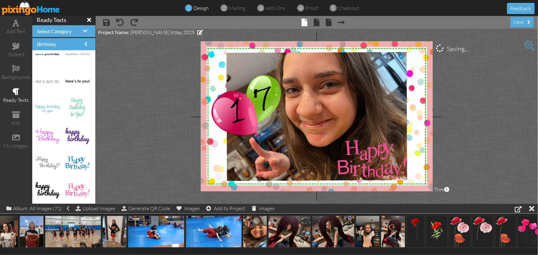
click at [502, 160] on project-studio-wrapper "X X X X X X X X X X X X X X X X X X X X X X X X X X X X X X X X X X X X X X X X…" at bounding box center [317, 116] width 443 height 175
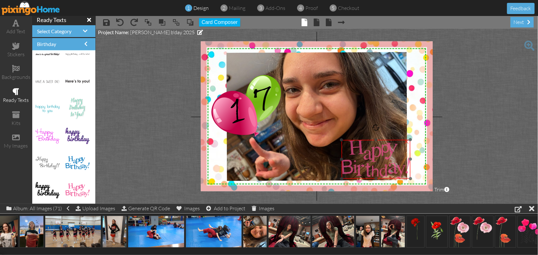
drag, startPoint x: 383, startPoint y: 156, endPoint x: 386, endPoint y: 156, distance: 3.8
click at [386, 156] on img at bounding box center [376, 159] width 69 height 39
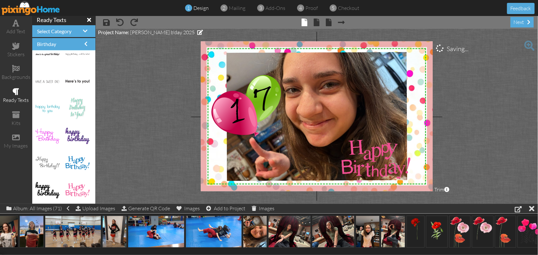
click at [478, 150] on project-studio-wrapper "X X X X X X X X X X X X X X X X X X X X X X X X X X X X X X X X X X X X X X X X…" at bounding box center [317, 116] width 443 height 175
click at [406, 142] on div "×" at bounding box center [407, 141] width 10 height 10
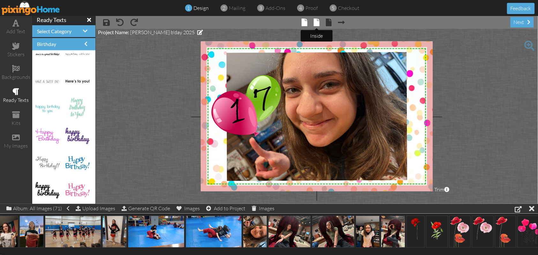
click at [317, 23] on span at bounding box center [317, 23] width 6 height 8
click at [317, 22] on span at bounding box center [317, 23] width 6 height 8
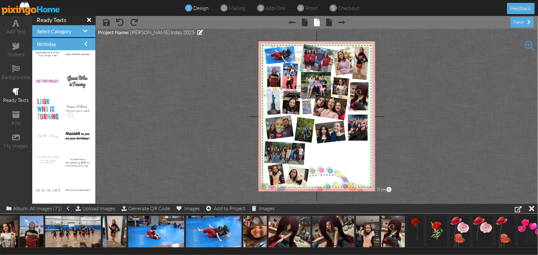
scroll to position [906, 0]
click at [16, 24] on span at bounding box center [16, 23] width 7 height 8
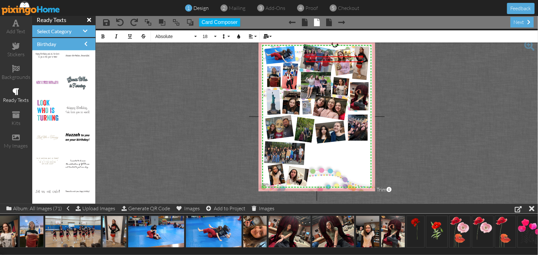
drag, startPoint x: 271, startPoint y: 58, endPoint x: 307, endPoint y: 61, distance: 36.2
click at [307, 61] on div "Enter your text ×" at bounding box center [335, 59] width 57 height 6
drag, startPoint x: 323, startPoint y: 55, endPoint x: 328, endPoint y: 149, distance: 93.7
click at [328, 150] on div "​ Enter your text ​" at bounding box center [340, 153] width 57 height 6
click at [257, 34] on button "Align" at bounding box center [252, 36] width 12 height 12
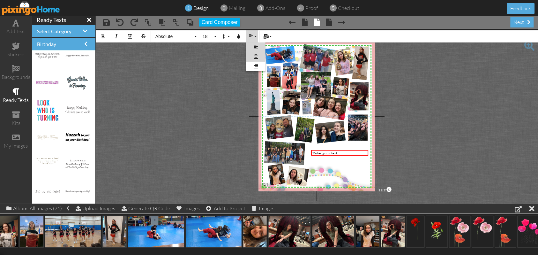
click at [251, 56] on link "[GEOGRAPHIC_DATA]" at bounding box center [255, 57] width 19 height 10
click at [195, 36] on button "Absolute" at bounding box center [175, 36] width 46 height 12
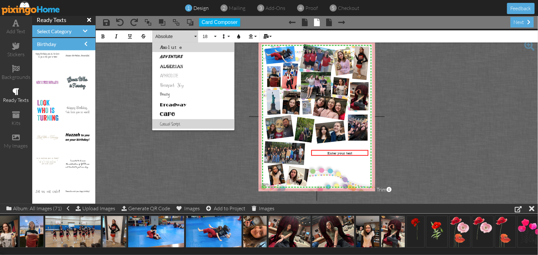
click at [171, 123] on link "Casual Script" at bounding box center [193, 124] width 82 height 10
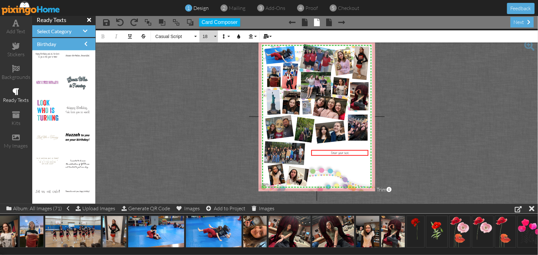
click at [215, 35] on button "18" at bounding box center [209, 36] width 19 height 12
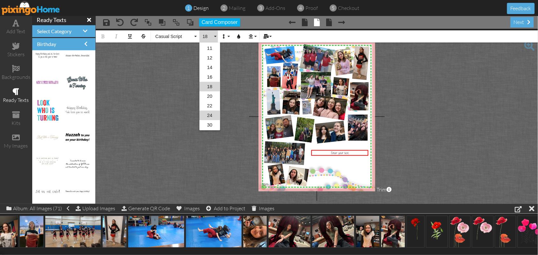
click at [211, 113] on link "24" at bounding box center [210, 116] width 21 height 10
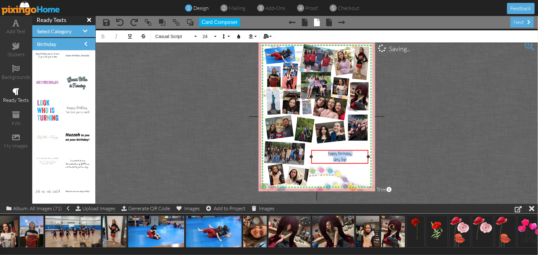
drag, startPoint x: 353, startPoint y: 158, endPoint x: 324, endPoint y: 153, distance: 29.9
click at [324, 153] on div "Happy Birthday, Girly Pop!" at bounding box center [340, 156] width 55 height 11
click at [214, 35] on button "24" at bounding box center [209, 36] width 19 height 12
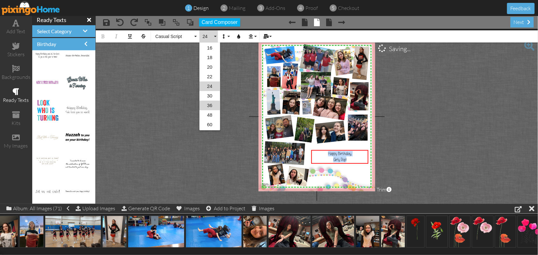
click at [211, 105] on link "36" at bounding box center [210, 106] width 21 height 10
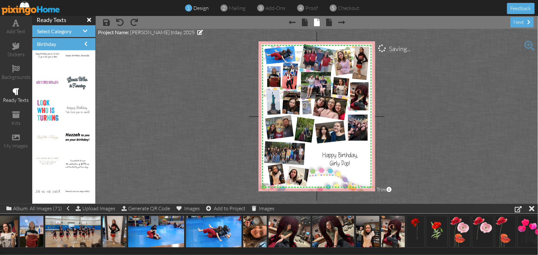
click at [446, 144] on project-studio-wrapper "X X X X X X X X X X X X X X X X X X X X X X X X X X X X X X X X X X X X X X X X…" at bounding box center [317, 116] width 443 height 175
click at [356, 163] on div "Girly Pop!" at bounding box center [340, 163] width 55 height 8
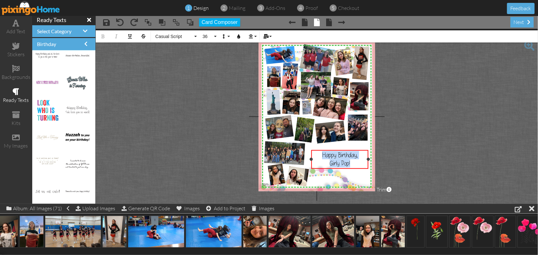
drag, startPoint x: 355, startPoint y: 162, endPoint x: 316, endPoint y: 153, distance: 40.1
click at [316, 153] on div "Happy Birthday, Girly Pop!" at bounding box center [340, 159] width 55 height 17
click at [216, 36] on button "36" at bounding box center [209, 36] width 19 height 12
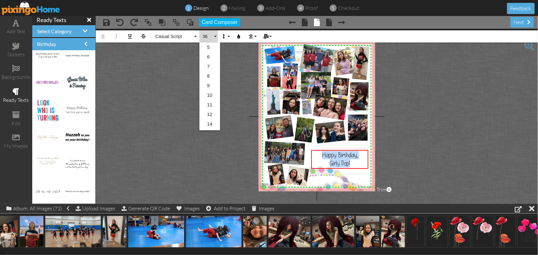
scroll to position [104, 0]
click at [206, 95] on link "48" at bounding box center [210, 97] width 21 height 10
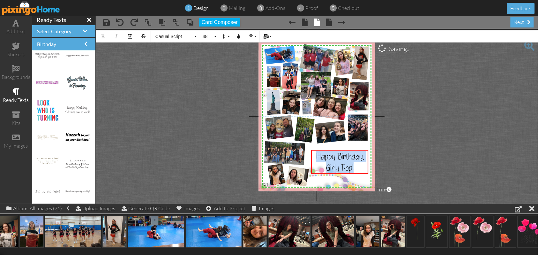
click at [456, 157] on project-studio-wrapper "X X X X X X X X X X X X X X X X X X X X X X X X X X X X X X X X X X X X X X X X…" at bounding box center [317, 116] width 443 height 175
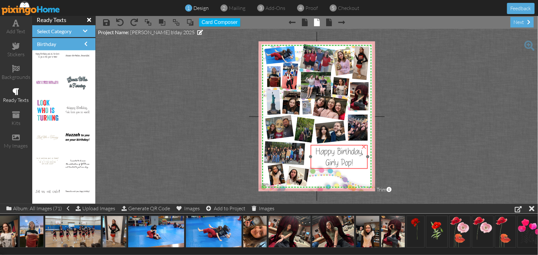
drag, startPoint x: 342, startPoint y: 153, endPoint x: 341, endPoint y: 148, distance: 5.1
click at [341, 148] on span "Happy Birthday," at bounding box center [340, 151] width 48 height 11
click at [452, 139] on project-studio-wrapper "X X X X X X X X X X X X X X X X X X X X X X X X X X X X X X X X X X X X X X X X…" at bounding box center [317, 116] width 443 height 175
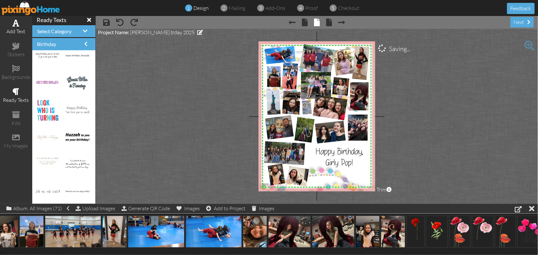
click at [17, 26] on div "add text" at bounding box center [16, 27] width 32 height 22
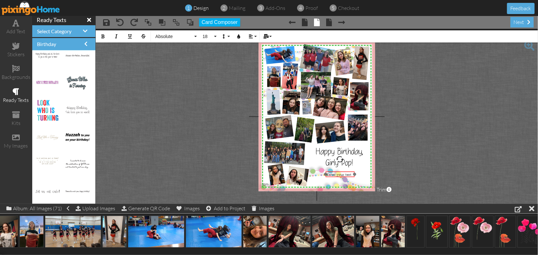
drag, startPoint x: 323, startPoint y: 151, endPoint x: 335, endPoint y: 171, distance: 22.9
click at [335, 172] on div "​ Enter your text ​" at bounding box center [340, 175] width 29 height 6
drag, startPoint x: 355, startPoint y: 174, endPoint x: 362, endPoint y: 174, distance: 6.4
click at [362, 174] on div at bounding box center [361, 174] width 3 height 3
click at [256, 35] on button "Align" at bounding box center [252, 36] width 12 height 12
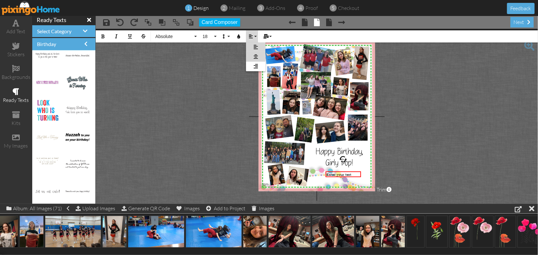
click at [253, 55] on link "[GEOGRAPHIC_DATA]" at bounding box center [255, 57] width 19 height 10
click at [195, 38] on button "Absolute" at bounding box center [175, 36] width 46 height 12
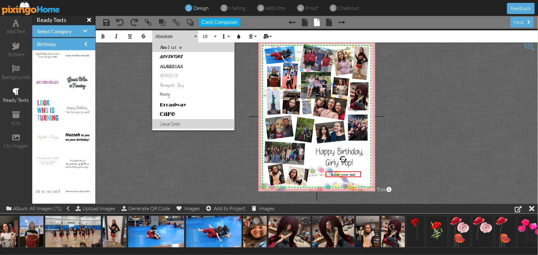
click at [175, 123] on link "Casual Script" at bounding box center [193, 124] width 82 height 10
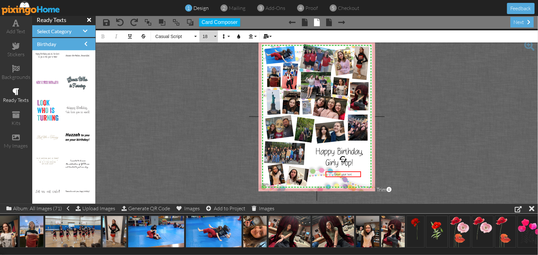
click at [214, 34] on button "18" at bounding box center [209, 36] width 19 height 12
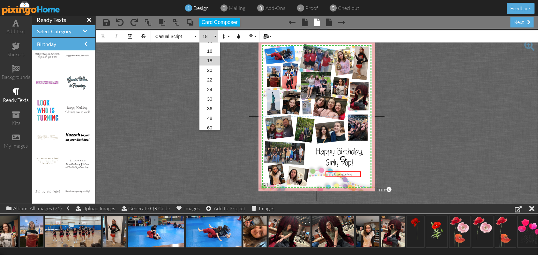
scroll to position [99, 0]
click at [210, 92] on link "36" at bounding box center [210, 92] width 21 height 10
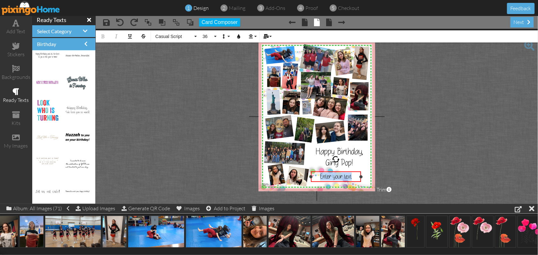
drag, startPoint x: 325, startPoint y: 175, endPoint x: 310, endPoint y: 179, distance: 15.1
click at [311, 179] on div "Enter your text ×" at bounding box center [336, 177] width 50 height 10
drag, startPoint x: 351, startPoint y: 171, endPoint x: 355, endPoint y: 167, distance: 5.9
click at [355, 167] on div "​ Enter your text ​" at bounding box center [340, 172] width 50 height 10
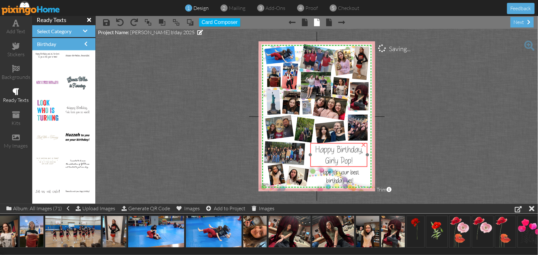
click at [348, 148] on span "Happy Birthday," at bounding box center [340, 149] width 48 height 11
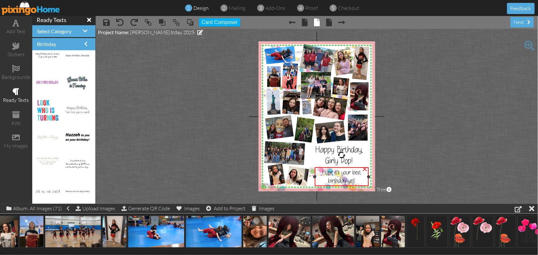
drag, startPoint x: 366, startPoint y: 177, endPoint x: 370, endPoint y: 177, distance: 3.8
click at [370, 177] on div at bounding box center [369, 176] width 3 height 3
drag, startPoint x: 316, startPoint y: 175, endPoint x: 312, endPoint y: 176, distance: 4.2
click at [312, 176] on div at bounding box center [310, 176] width 3 height 3
click at [321, 172] on span "Hope it's your best birthday yet!" at bounding box center [340, 176] width 39 height 17
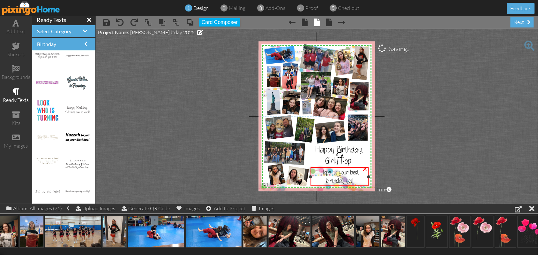
click at [321, 172] on span "Hope it's your best birthday yet!" at bounding box center [340, 176] width 39 height 17
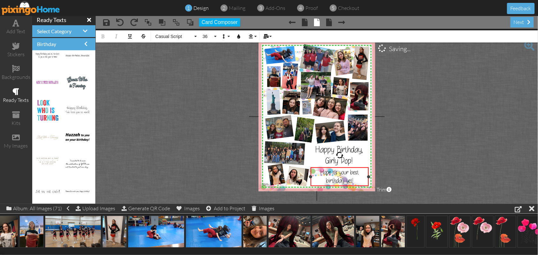
click at [324, 170] on span "Hope it's your best birthday yet!" at bounding box center [340, 176] width 39 height 17
click at [342, 182] on span "Have your best birthday yet!" at bounding box center [340, 176] width 52 height 17
drag, startPoint x: 349, startPoint y: 180, endPoint x: 308, endPoint y: 172, distance: 42.4
click at [308, 172] on div "X X X X X X X X X X X X X X X X X X X X X X X X X X X X X X X X X X X X X X X X…" at bounding box center [317, 117] width 117 height 150
click at [215, 36] on button "36" at bounding box center [209, 36] width 19 height 12
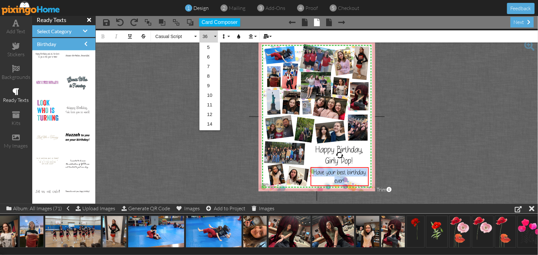
scroll to position [104, 0]
click at [206, 75] on link "30" at bounding box center [210, 78] width 21 height 10
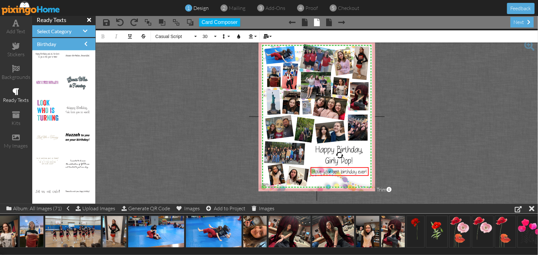
click at [443, 149] on project-studio-wrapper "X X X X X X X X X X X X X X X X X X X X X X X X X X X X X X X X X X X X X X X X…" at bounding box center [317, 116] width 443 height 175
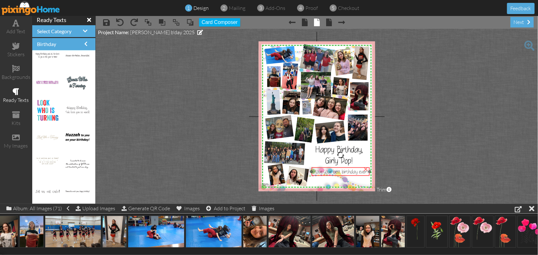
click at [354, 171] on span "Have your best birthday ever!" at bounding box center [341, 171] width 55 height 7
click at [450, 143] on project-studio-wrapper "X X X X X X X X X X X X X X X X X X X X X X X X X X X X X X X X X X X X X X X X…" at bounding box center [317, 116] width 443 height 175
click at [354, 170] on span "Have your best birthday ever!" at bounding box center [341, 171] width 55 height 7
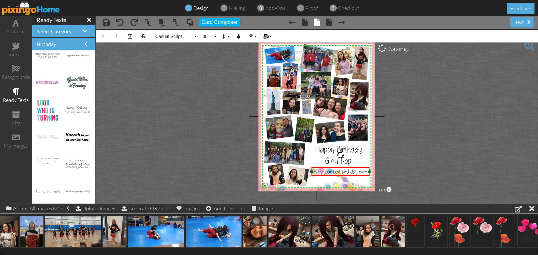
click at [366, 169] on span "Have your best birthday ever!" at bounding box center [341, 171] width 55 height 7
click at [327, 186] on div "G'ma Kat" at bounding box center [341, 185] width 56 height 7
click at [326, 178] on div "I love you," at bounding box center [341, 178] width 56 height 7
click at [335, 185] on span "G'ma Kat" at bounding box center [340, 185] width 17 height 7
drag, startPoint x: 366, startPoint y: 185, endPoint x: 307, endPoint y: 169, distance: 60.9
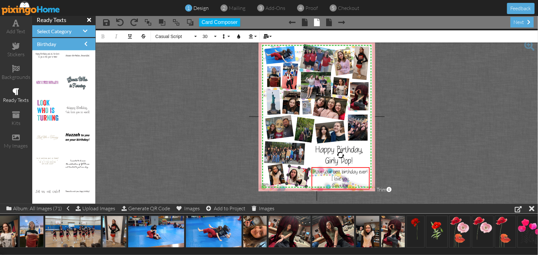
click at [307, 169] on div "X X X X X X X X X X X X X X X X X X X X X X X X X X X X X X X X X X X X X X X X…" at bounding box center [317, 117] width 117 height 150
click at [230, 37] on button "Line Height" at bounding box center [225, 36] width 12 height 12
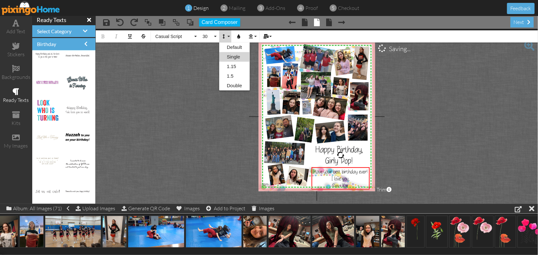
click at [234, 56] on link "Single" at bounding box center [234, 57] width 31 height 10
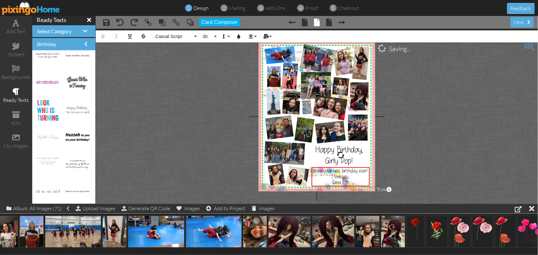
click at [435, 151] on project-studio-wrapper "X X X X X X X X X X X X X X X X X X X X X X X X X X X X X X X X X X X X X X X X…" at bounding box center [317, 116] width 443 height 175
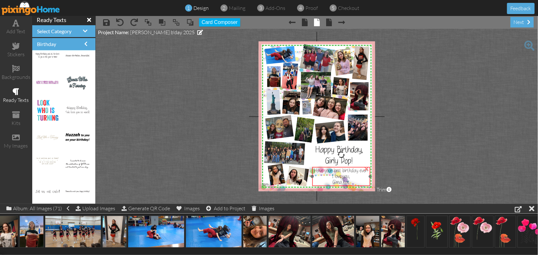
click at [357, 169] on span "Have your best birthday ever!" at bounding box center [341, 170] width 55 height 7
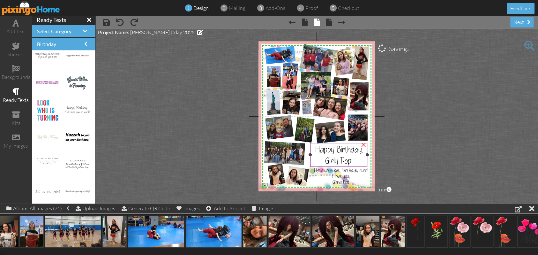
click at [328, 149] on span "Happy Birthday," at bounding box center [340, 149] width 48 height 11
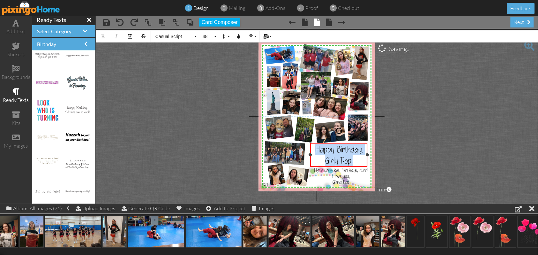
drag, startPoint x: 356, startPoint y: 159, endPoint x: 317, endPoint y: 149, distance: 40.2
click at [317, 149] on div "Happy Birthday, Girly Pop!" at bounding box center [339, 155] width 55 height 22
click at [215, 36] on button "48" at bounding box center [209, 36] width 19 height 12
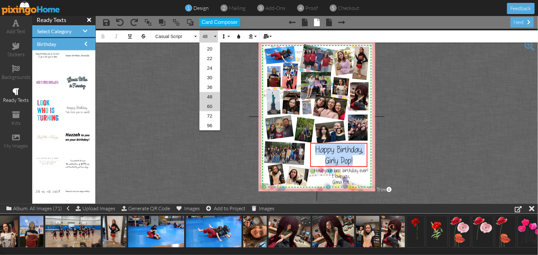
click at [204, 104] on link "60" at bounding box center [210, 107] width 21 height 10
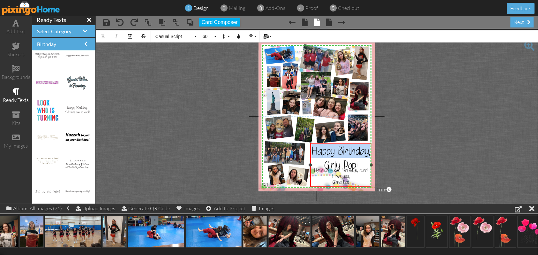
drag, startPoint x: 368, startPoint y: 164, endPoint x: 372, endPoint y: 164, distance: 4.2
click at [372, 164] on div at bounding box center [371, 164] width 3 height 3
drag, startPoint x: 311, startPoint y: 163, endPoint x: 307, endPoint y: 164, distance: 4.2
click at [307, 164] on div "Happy Birthday, Girly Pop! ×" at bounding box center [339, 158] width 65 height 30
click at [429, 145] on project-studio-wrapper "X X X X X X X X X X X X X X X X X X X X X X X X X X X X X X X X X X X X X X X X…" at bounding box center [317, 116] width 443 height 175
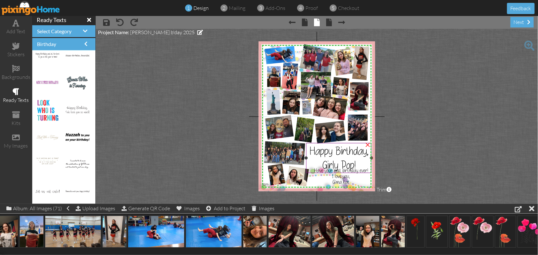
click at [340, 146] on span "Happy Birthday," at bounding box center [339, 151] width 59 height 14
click at [317, 151] on span "Happy Birthday," at bounding box center [339, 151] width 59 height 14
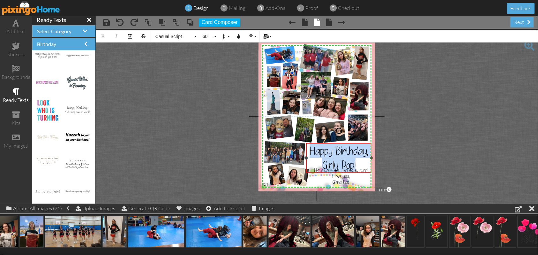
drag, startPoint x: 309, startPoint y: 150, endPoint x: 363, endPoint y: 160, distance: 54.9
click at [363, 160] on div "Happy Birthday, Girly Pop!" at bounding box center [340, 158] width 64 height 28
click at [228, 36] on button "Line Height" at bounding box center [225, 36] width 12 height 12
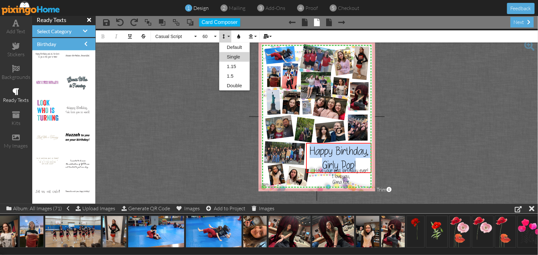
click at [231, 57] on link "Single" at bounding box center [234, 57] width 31 height 10
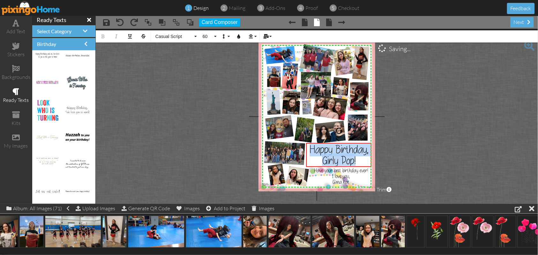
click at [430, 153] on project-studio-wrapper "X X X X X X X X X X X X X X X X X X X X X X X X X X X X X X X X X X X X X X X X…" at bounding box center [317, 116] width 443 height 175
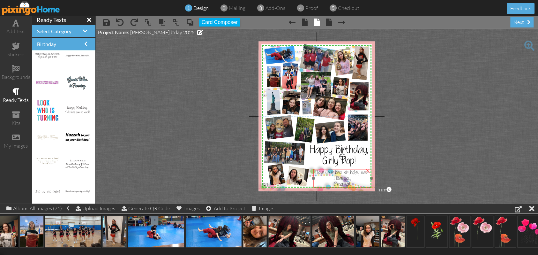
click at [361, 176] on div "I love you," at bounding box center [343, 177] width 56 height 5
click at [349, 154] on span "Happy Birthday," at bounding box center [339, 151] width 59 height 14
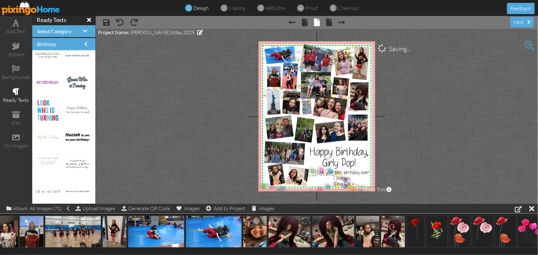
click at [426, 154] on project-studio-wrapper "X X X X X X X X X X X X X X X X X X X X X X X X X X X X X X X X X X X X X X X X…" at bounding box center [317, 116] width 443 height 175
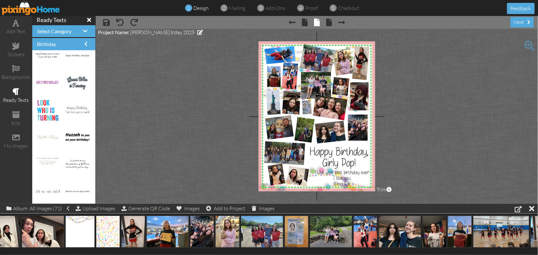
scroll to position [0, 275]
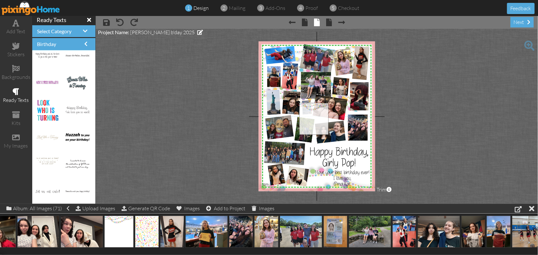
drag, startPoint x: 118, startPoint y: 233, endPoint x: 313, endPoint y: 120, distance: 225.6
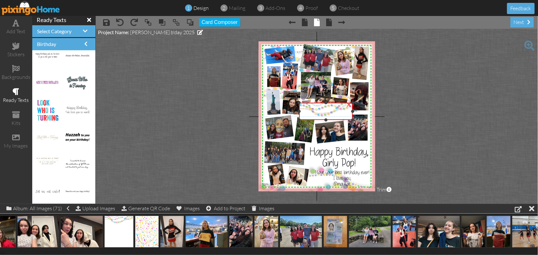
drag, startPoint x: 325, startPoint y: 160, endPoint x: 325, endPoint y: 119, distance: 40.9
click at [325, 119] on div at bounding box center [326, 119] width 3 height 3
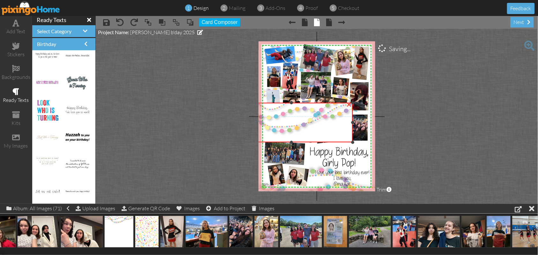
drag, startPoint x: 298, startPoint y: 119, endPoint x: 281, endPoint y: 141, distance: 27.6
click at [281, 141] on div "×" at bounding box center [291, 123] width 123 height 40
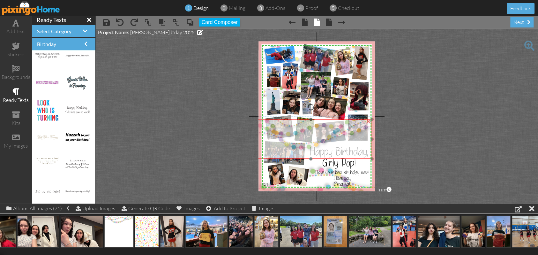
drag, startPoint x: 302, startPoint y: 119, endPoint x: 321, endPoint y: 135, distance: 25.6
click at [321, 135] on img at bounding box center [311, 185] width 123 height 133
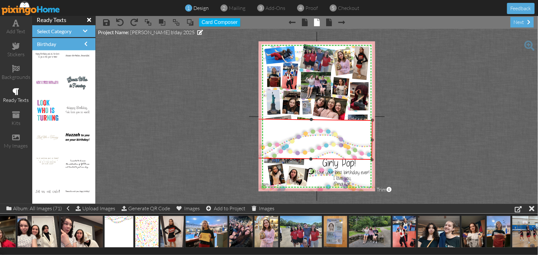
drag, startPoint x: 312, startPoint y: 108, endPoint x: 311, endPoint y: 192, distance: 84.0
click at [311, 192] on project-studio-wrapper "X X X X X X X X X X X X X X X X X X X X X X X X X X X X X X X X X X X X X X X X…" at bounding box center [317, 116] width 443 height 175
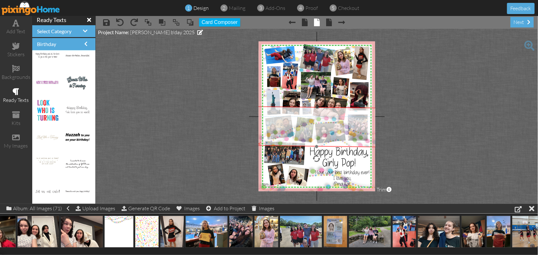
drag, startPoint x: 319, startPoint y: 136, endPoint x: 324, endPoint y: 124, distance: 13.4
click at [324, 124] on img at bounding box center [318, 80] width 124 height 135
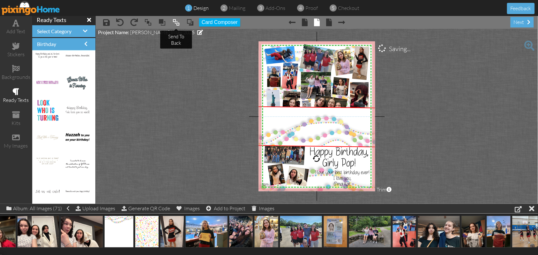
click at [175, 22] on span at bounding box center [176, 23] width 8 height 10
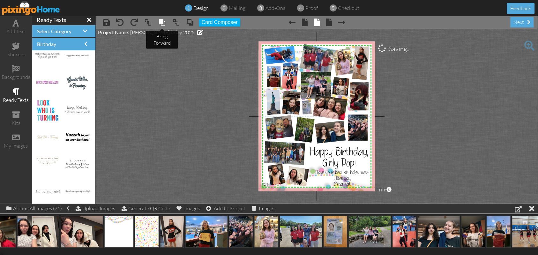
click at [162, 23] on span at bounding box center [162, 23] width 8 height 10
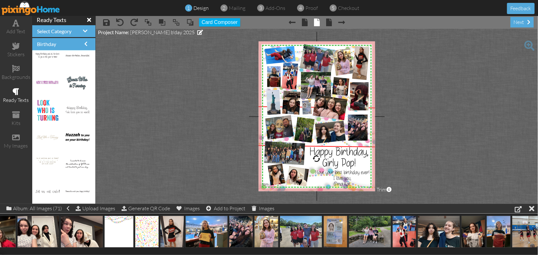
click at [166, 123] on project-studio-wrapper "X X X X X X X X X X X X X X X X X X X X X X X X X X X X X X X X X X X X X X X X…" at bounding box center [317, 116] width 443 height 175
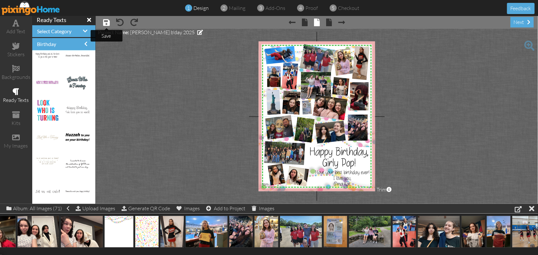
click at [107, 23] on span at bounding box center [106, 23] width 7 height 8
click at [329, 22] on span at bounding box center [329, 23] width 6 height 8
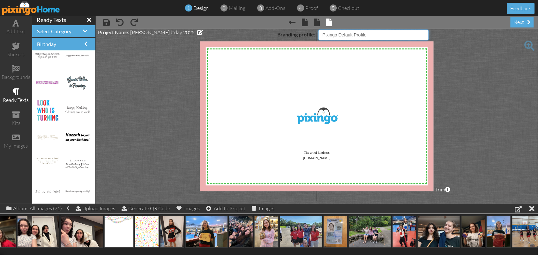
click at [425, 34] on select "Pixingo Default Profile [PERSON_NAME]" at bounding box center [374, 35] width 111 height 11
select select "object:8826"
click at [319, 30] on select "Pixingo Default Profile [PERSON_NAME]" at bounding box center [374, 35] width 111 height 11
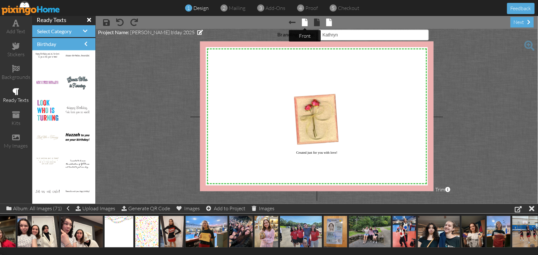
click at [303, 21] on span at bounding box center [305, 23] width 6 height 8
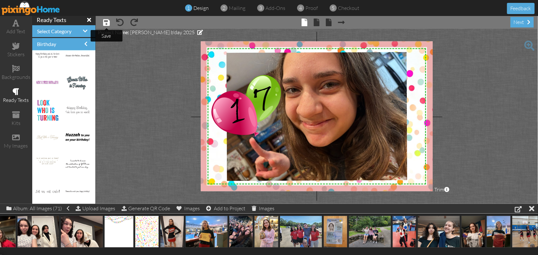
click at [103, 22] on span at bounding box center [106, 23] width 7 height 8
click at [309, 8] on span "proof" at bounding box center [312, 8] width 12 height 6
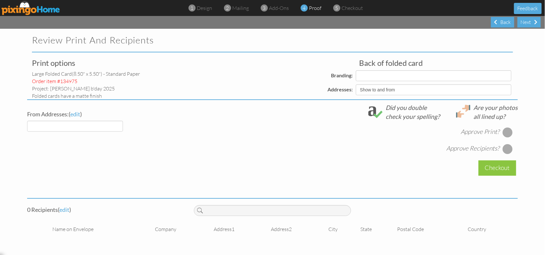
select select "object:8859"
select select "object:8856"
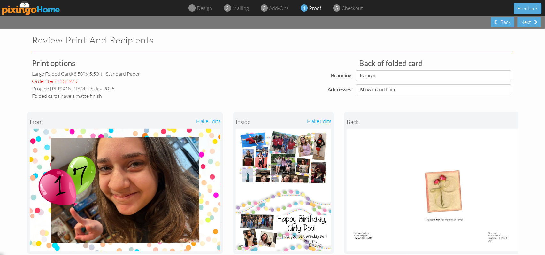
scroll to position [42, 0]
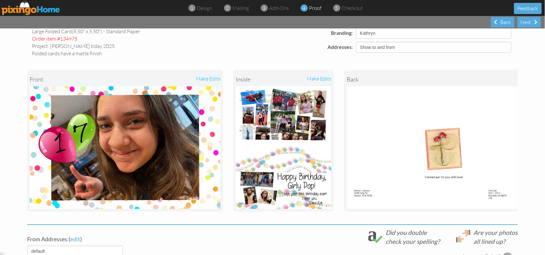
click at [319, 78] on div "make edits" at bounding box center [308, 79] width 48 height 14
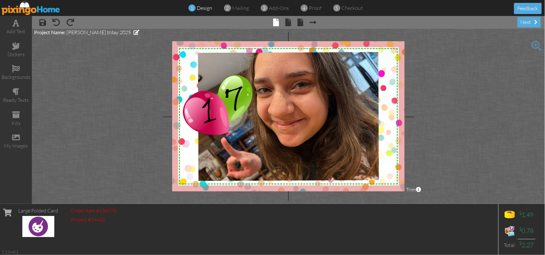
click at [42, 9] on img at bounding box center [31, 8] width 59 height 14
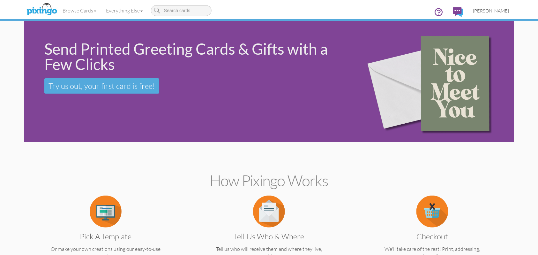
click at [500, 10] on span "[PERSON_NAME]" at bounding box center [492, 10] width 36 height 5
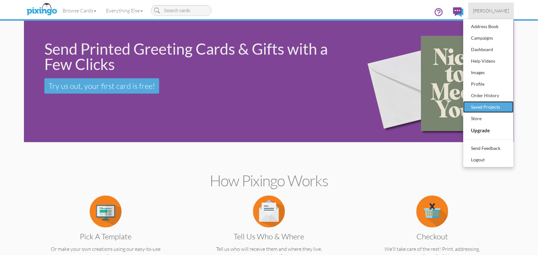
click at [495, 107] on div "Saved Projects" at bounding box center [489, 107] width 38 height 10
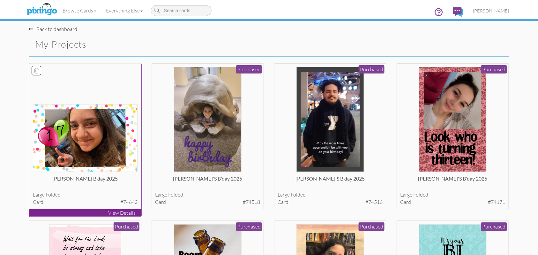
click at [105, 142] on img at bounding box center [85, 138] width 105 height 68
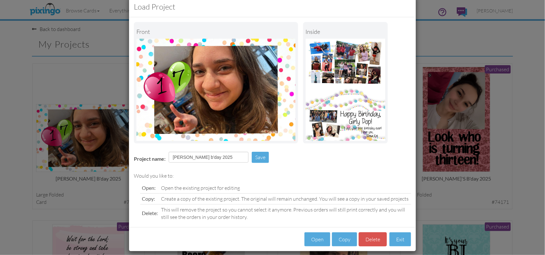
scroll to position [20, 0]
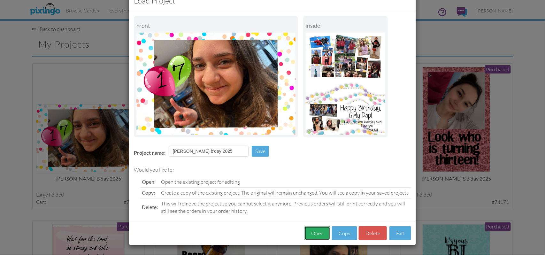
click at [311, 235] on button "Open" at bounding box center [317, 233] width 26 height 14
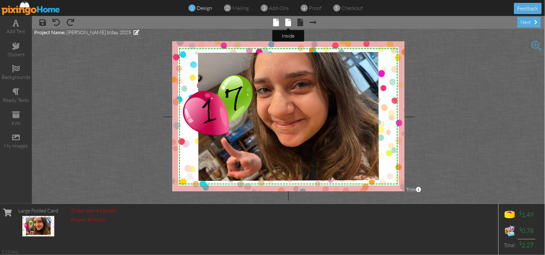
click at [287, 24] on span at bounding box center [289, 23] width 6 height 8
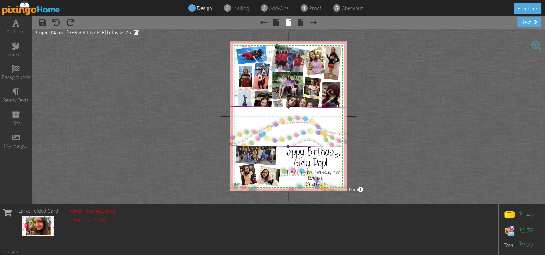
click at [288, 131] on img at bounding box center [289, 80] width 124 height 134
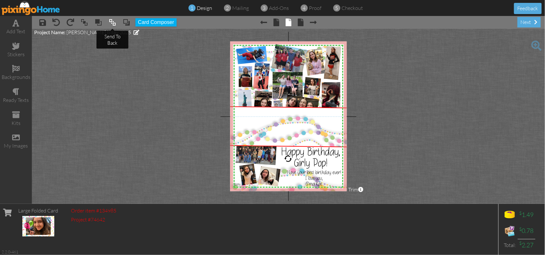
click at [112, 21] on span at bounding box center [113, 23] width 8 height 10
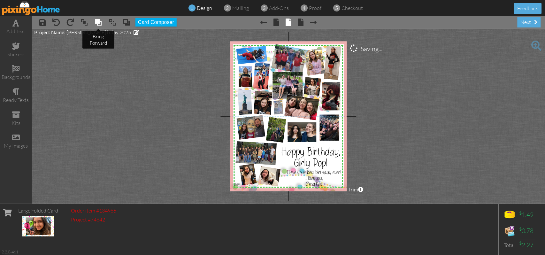
click at [98, 21] on span at bounding box center [99, 23] width 8 height 10
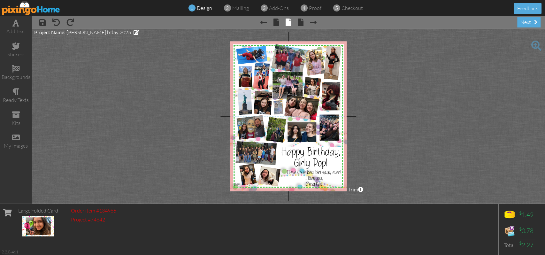
click at [467, 123] on project-studio-wrapper "X X X X X X X X X X X X X X X X X X X X X X X X X X X X X X X X X X X X X X X X…" at bounding box center [288, 116] width 513 height 175
click at [317, 9] on span "proof" at bounding box center [315, 8] width 12 height 6
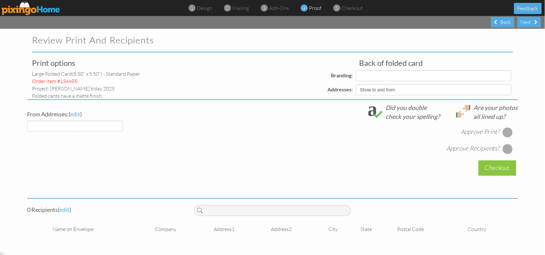
select select "object:9711"
select select "object:9709"
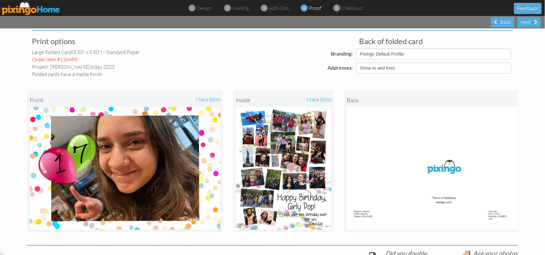
scroll to position [42, 0]
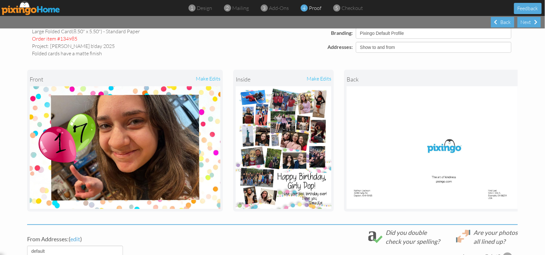
click at [211, 79] on div "make edits" at bounding box center [172, 79] width 95 height 14
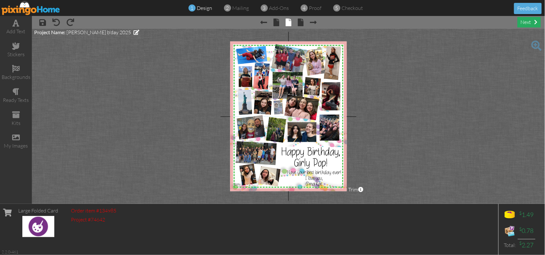
click at [524, 22] on div "next" at bounding box center [528, 22] width 23 height 11
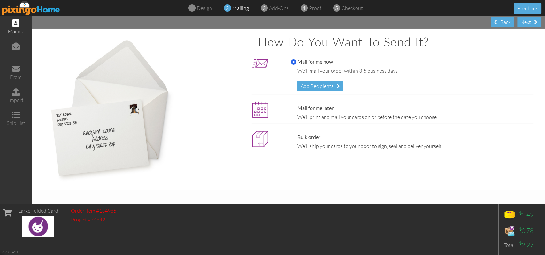
click at [314, 86] on div "Add Recipients" at bounding box center [320, 86] width 46 height 11
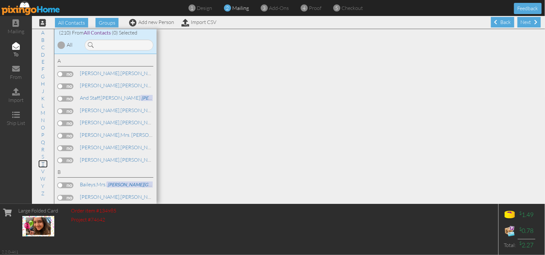
click at [43, 164] on link "T" at bounding box center [42, 164] width 9 height 8
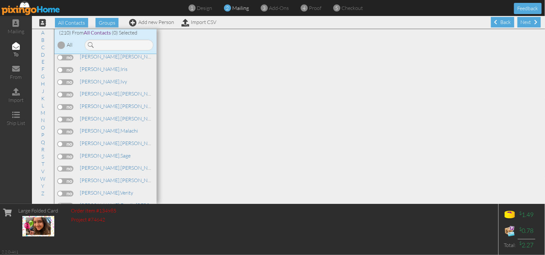
scroll to position [2458, 0]
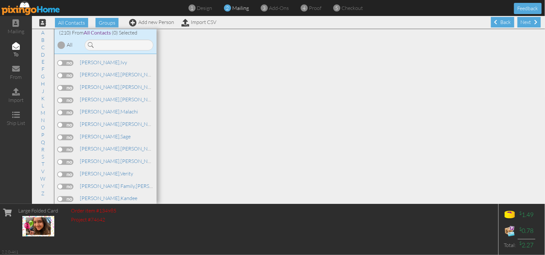
click at [71, 97] on label at bounding box center [65, 100] width 16 height 6
click at [0, 0] on input "checkbox" at bounding box center [0, 0] width 0 height 0
click at [98, 95] on link "[PERSON_NAME]" at bounding box center [119, 99] width 81 height 8
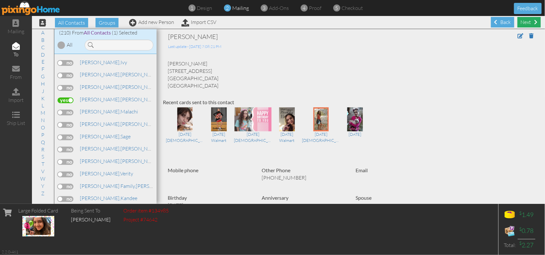
click at [527, 24] on div "Next" at bounding box center [528, 22] width 23 height 11
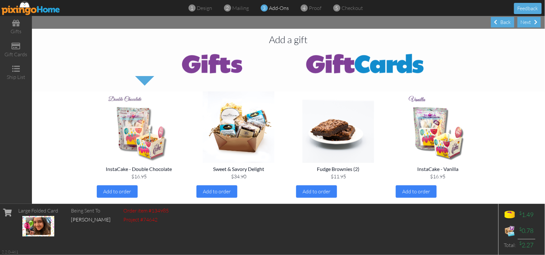
click at [357, 66] on img at bounding box center [364, 63] width 153 height 26
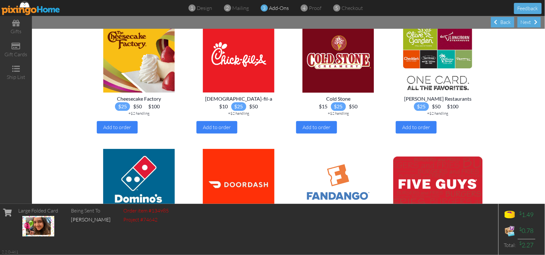
scroll to position [213, 0]
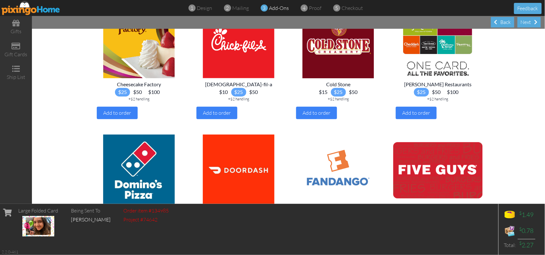
click at [221, 96] on span "$10" at bounding box center [223, 92] width 15 height 9
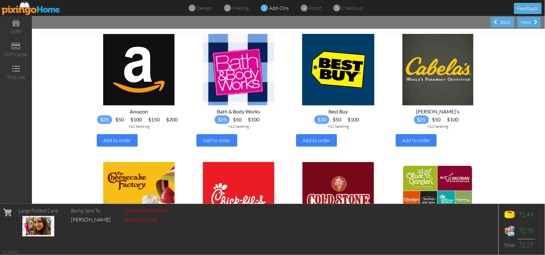
scroll to position [152, 0]
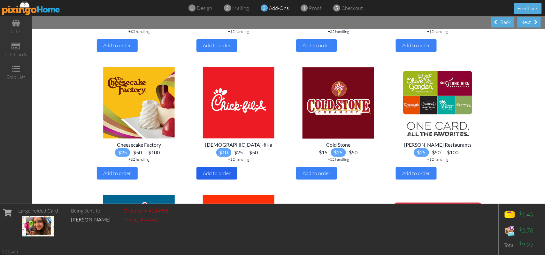
click at [215, 176] on span "Add to order" at bounding box center [217, 173] width 28 height 6
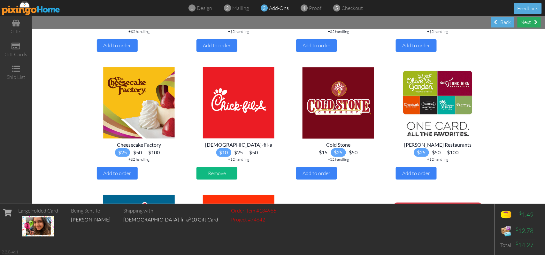
click at [523, 23] on div "Next" at bounding box center [528, 22] width 23 height 11
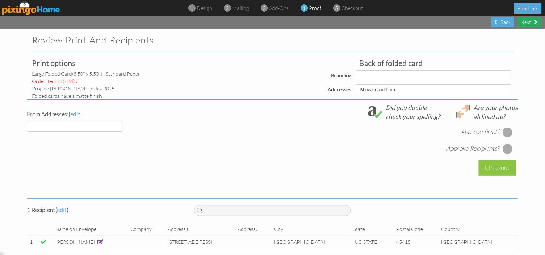
select select "object:10895"
select select "object:10906"
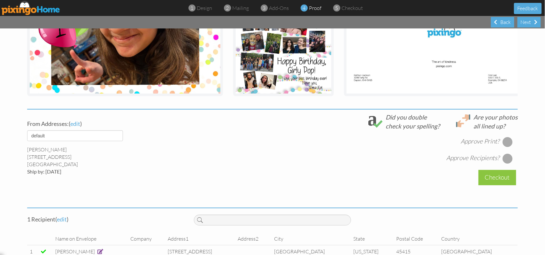
scroll to position [170, 0]
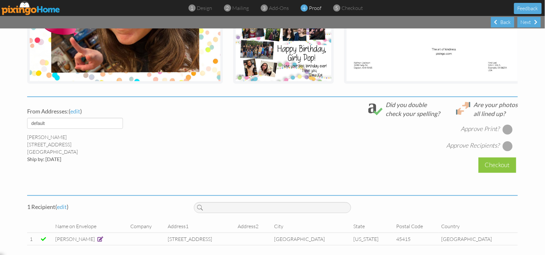
click at [505, 134] on div at bounding box center [508, 129] width 10 height 10
click at [505, 151] on div at bounding box center [508, 146] width 10 height 10
click at [492, 170] on div "Checkout" at bounding box center [497, 164] width 38 height 15
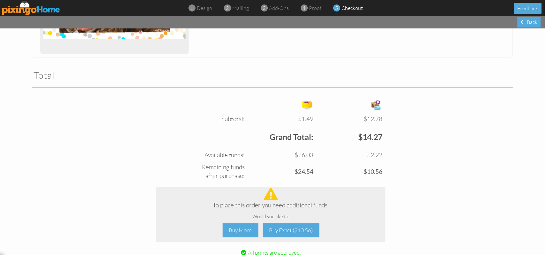
scroll to position [213, 0]
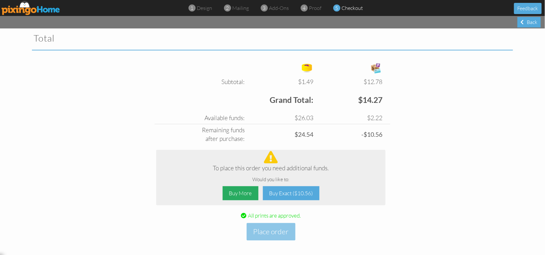
click at [239, 192] on div "Buy More" at bounding box center [241, 193] width 36 height 14
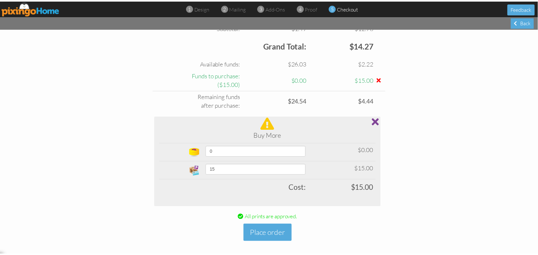
scroll to position [272, 0]
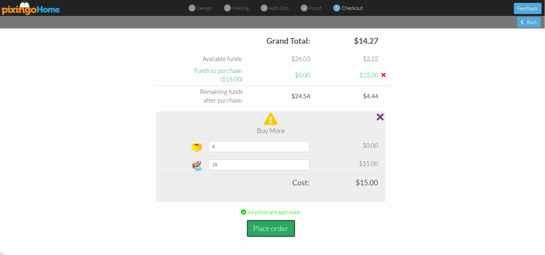
click at [267, 232] on button "Place order" at bounding box center [271, 229] width 49 height 18
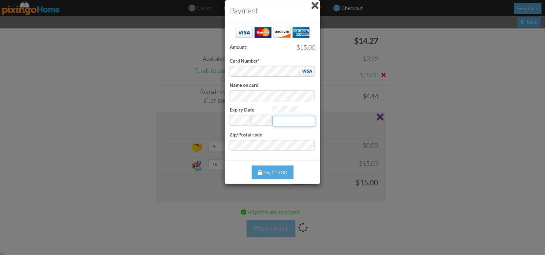
click at [276, 120] on input "Expiry Date" at bounding box center [293, 121] width 43 height 11
type input "947"
click at [278, 170] on div "Pay $15.00" at bounding box center [273, 172] width 42 height 14
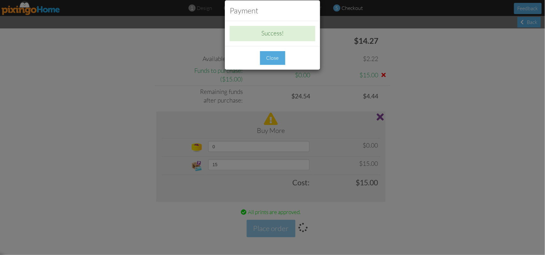
click at [274, 57] on div "Close" at bounding box center [272, 58] width 25 height 14
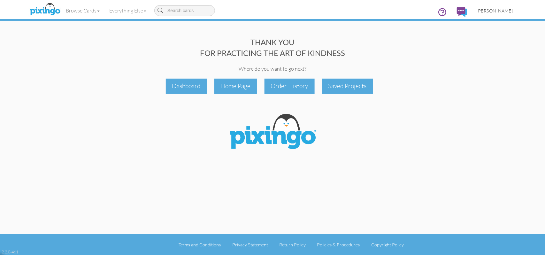
click at [498, 11] on span "[PERSON_NAME]" at bounding box center [495, 10] width 36 height 5
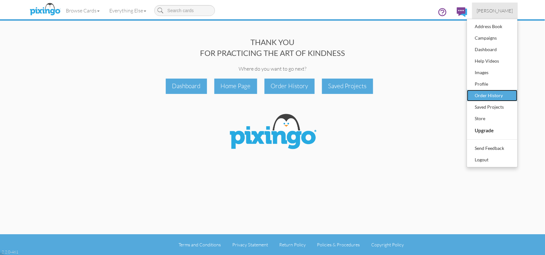
click at [491, 94] on div "Order History" at bounding box center [492, 96] width 38 height 10
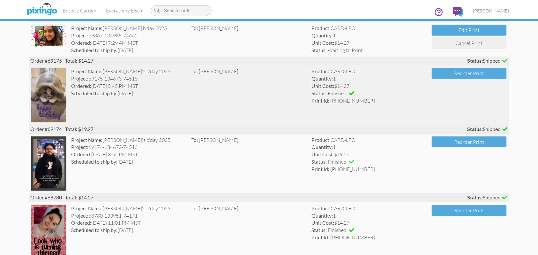
scroll to position [85, 0]
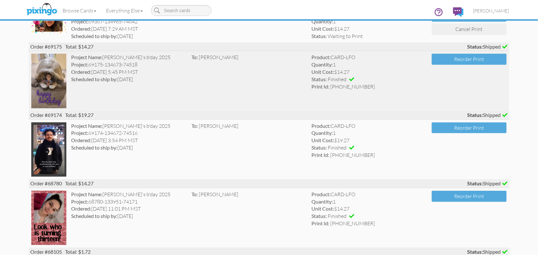
click at [46, 76] on img at bounding box center [48, 81] width 35 height 54
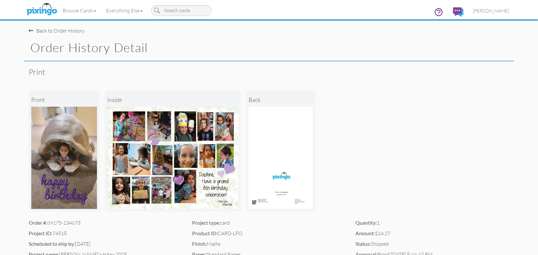
click at [32, 30] on span at bounding box center [31, 30] width 4 height 5
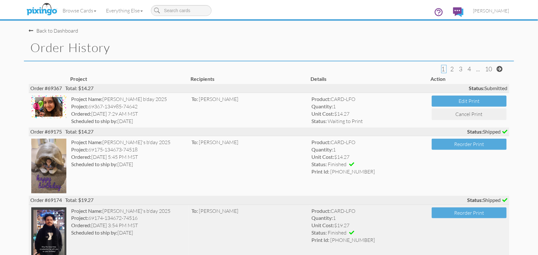
click at [54, 224] on img at bounding box center [48, 234] width 35 height 54
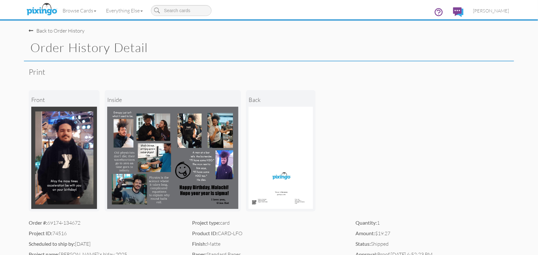
click at [32, 31] on span at bounding box center [31, 30] width 4 height 5
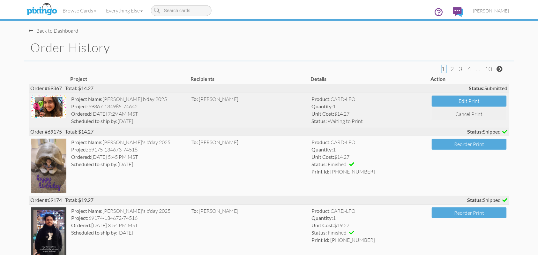
click at [56, 106] on img at bounding box center [48, 106] width 35 height 22
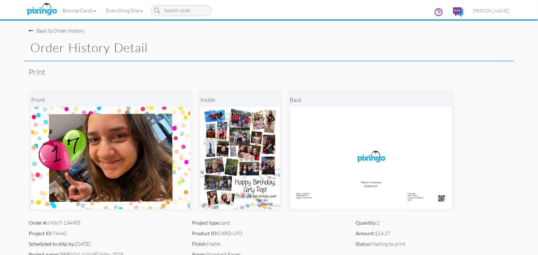
click at [31, 31] on span at bounding box center [31, 30] width 4 height 5
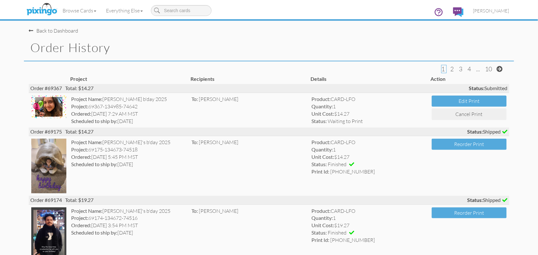
click at [62, 33] on div "Back to Dashboard" at bounding box center [54, 30] width 50 height 7
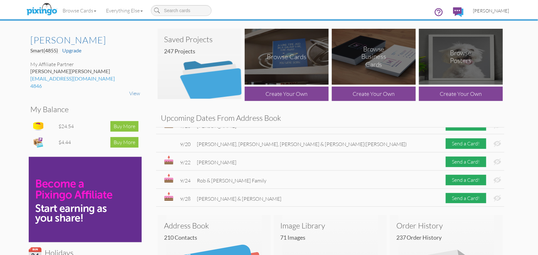
click at [496, 12] on span "[PERSON_NAME]" at bounding box center [492, 10] width 36 height 5
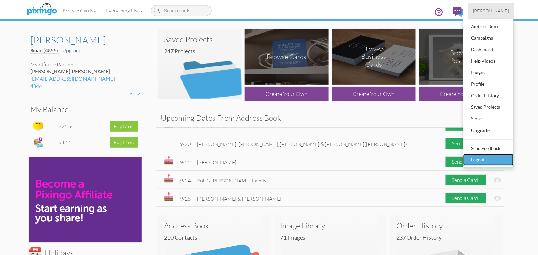
click at [481, 160] on div "Logout" at bounding box center [489, 160] width 38 height 10
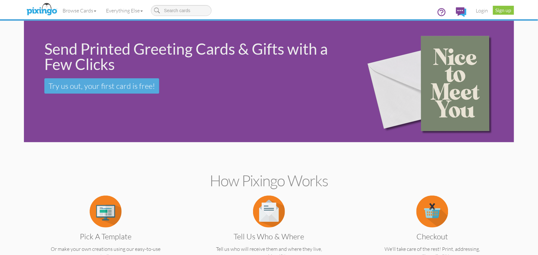
drag, startPoint x: 358, startPoint y: 0, endPoint x: 354, endPoint y: 8, distance: 8.9
click at [354, 8] on div "Browse Cards Business Accounting Automotive Chiropractor Customer Dental Financ…" at bounding box center [269, 12] width 481 height 25
